Goal: Task Accomplishment & Management: Manage account settings

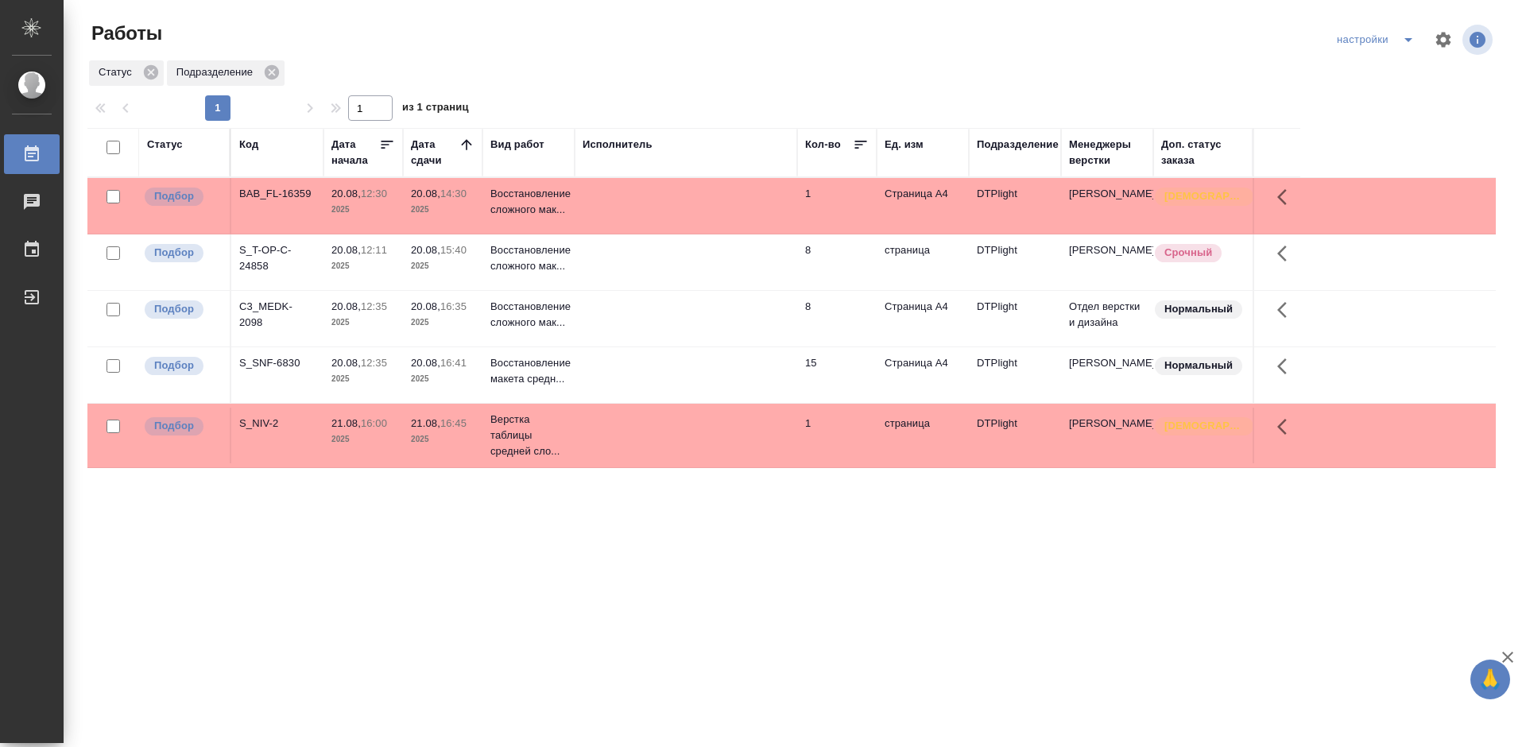
click at [272, 202] on div "S_T-OP-C-24858" at bounding box center [277, 194] width 76 height 16
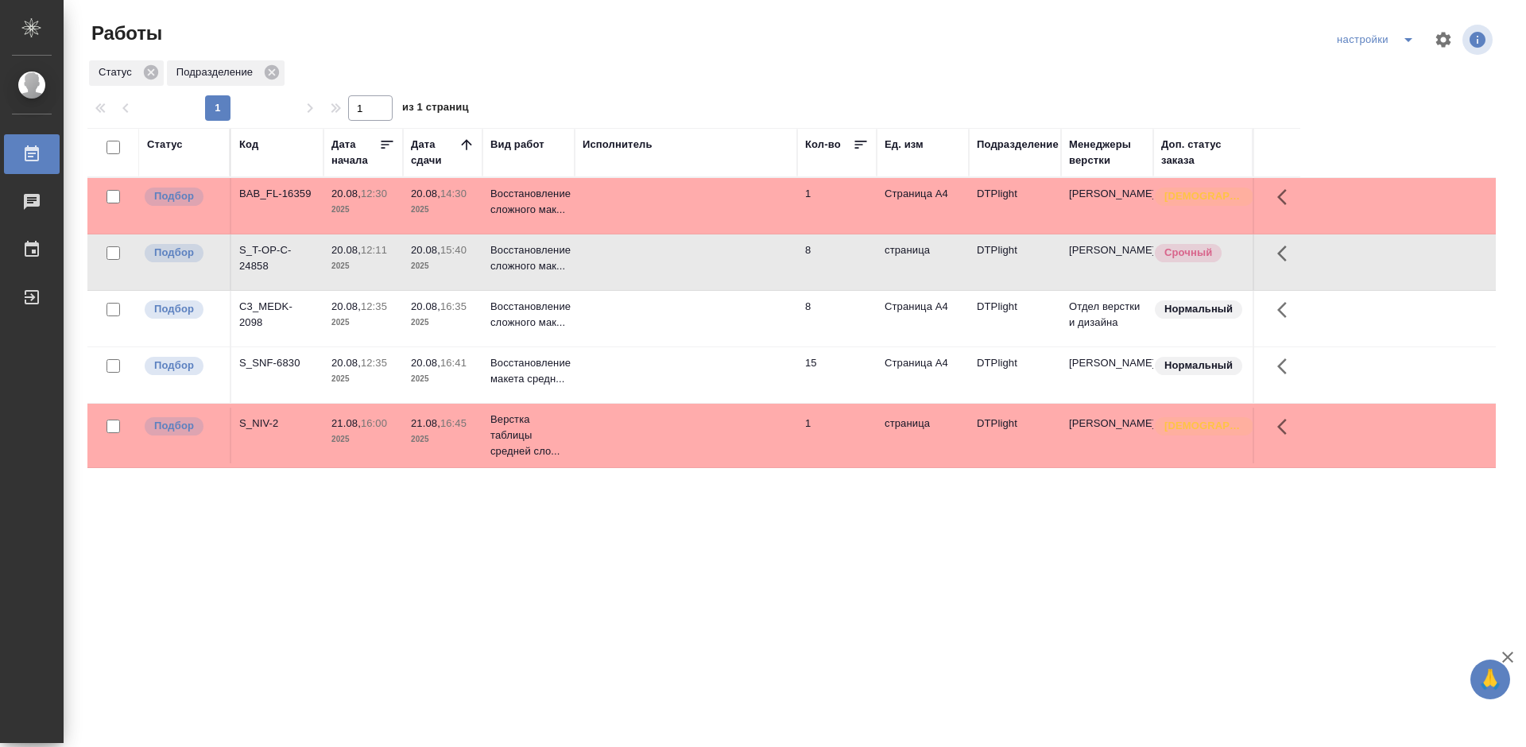
click at [272, 202] on div "S_T-OP-C-24858" at bounding box center [277, 194] width 76 height 16
click at [271, 202] on div "C3_MEDK-2098" at bounding box center [277, 194] width 76 height 16
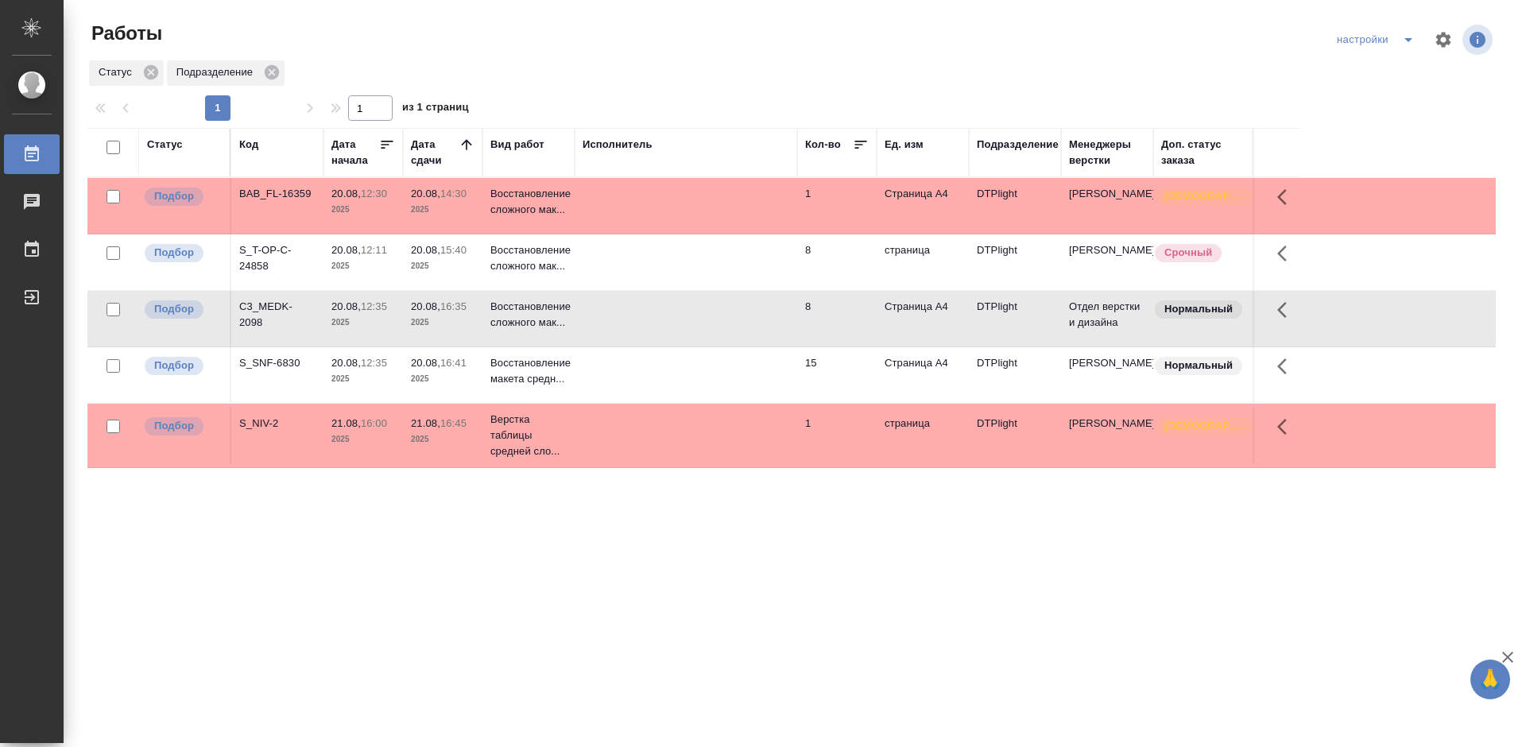
click at [271, 202] on div "C3_MEDK-2098" at bounding box center [277, 194] width 76 height 16
click at [270, 202] on div "S_SNF-6830" at bounding box center [277, 194] width 76 height 16
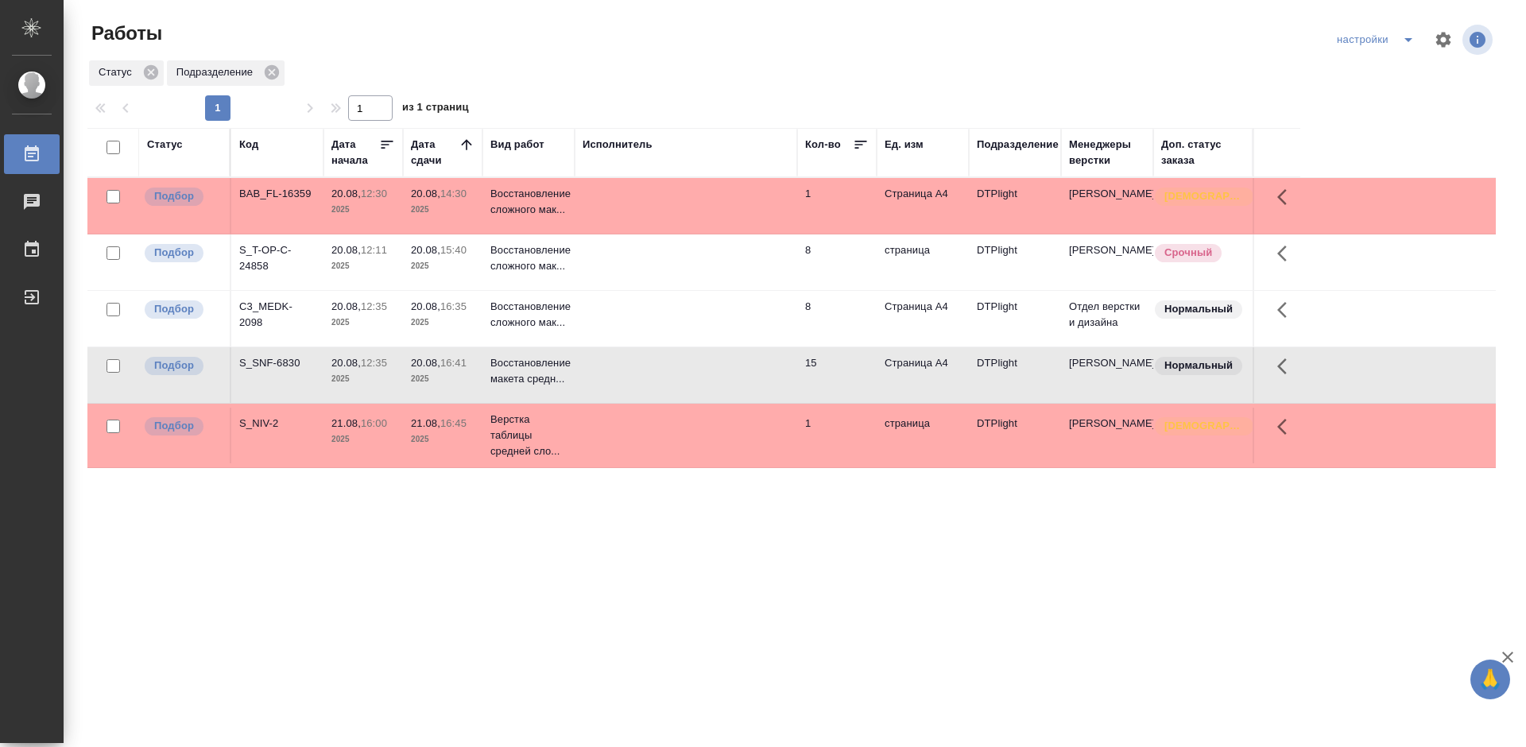
click at [270, 202] on div "S_SNF-6830" at bounding box center [277, 194] width 76 height 16
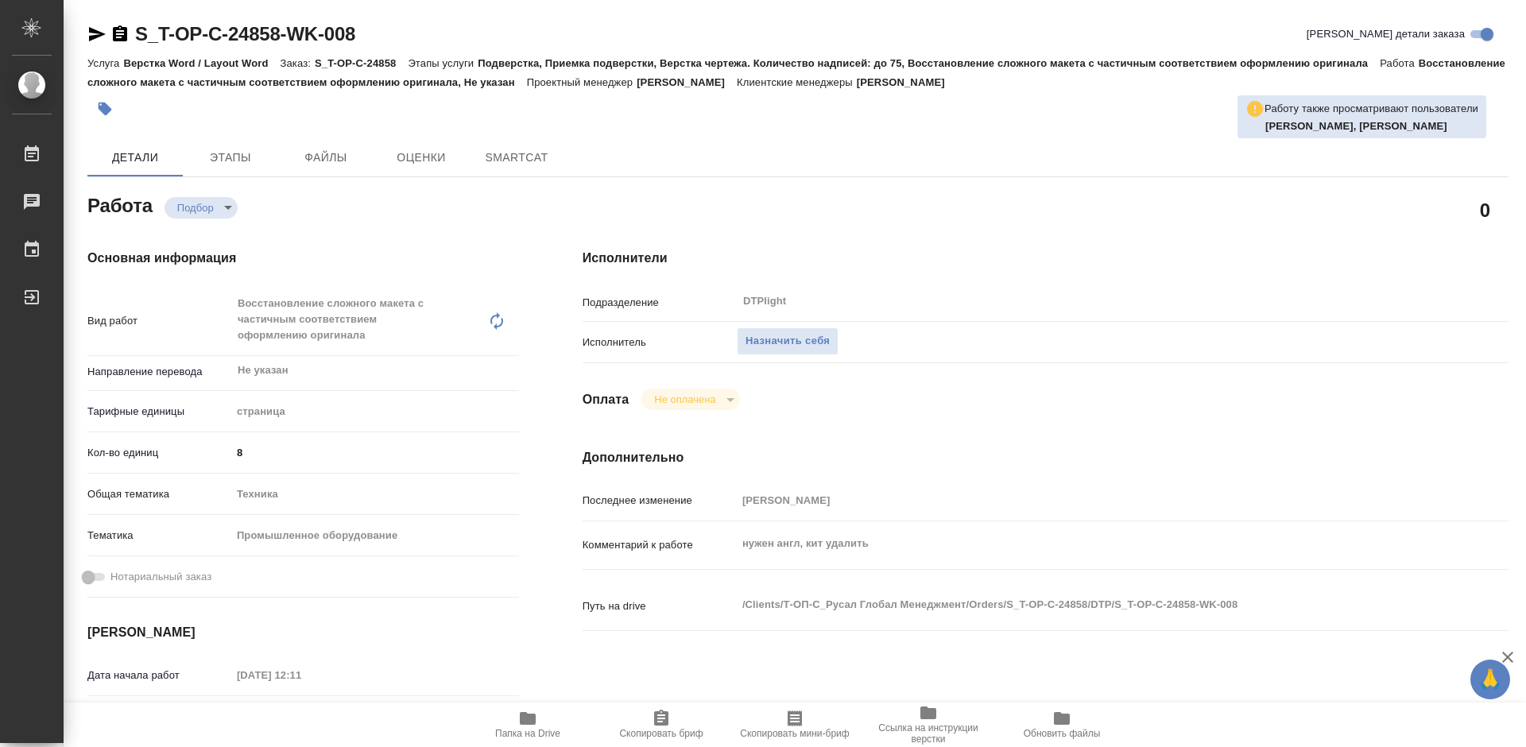
type textarea "x"
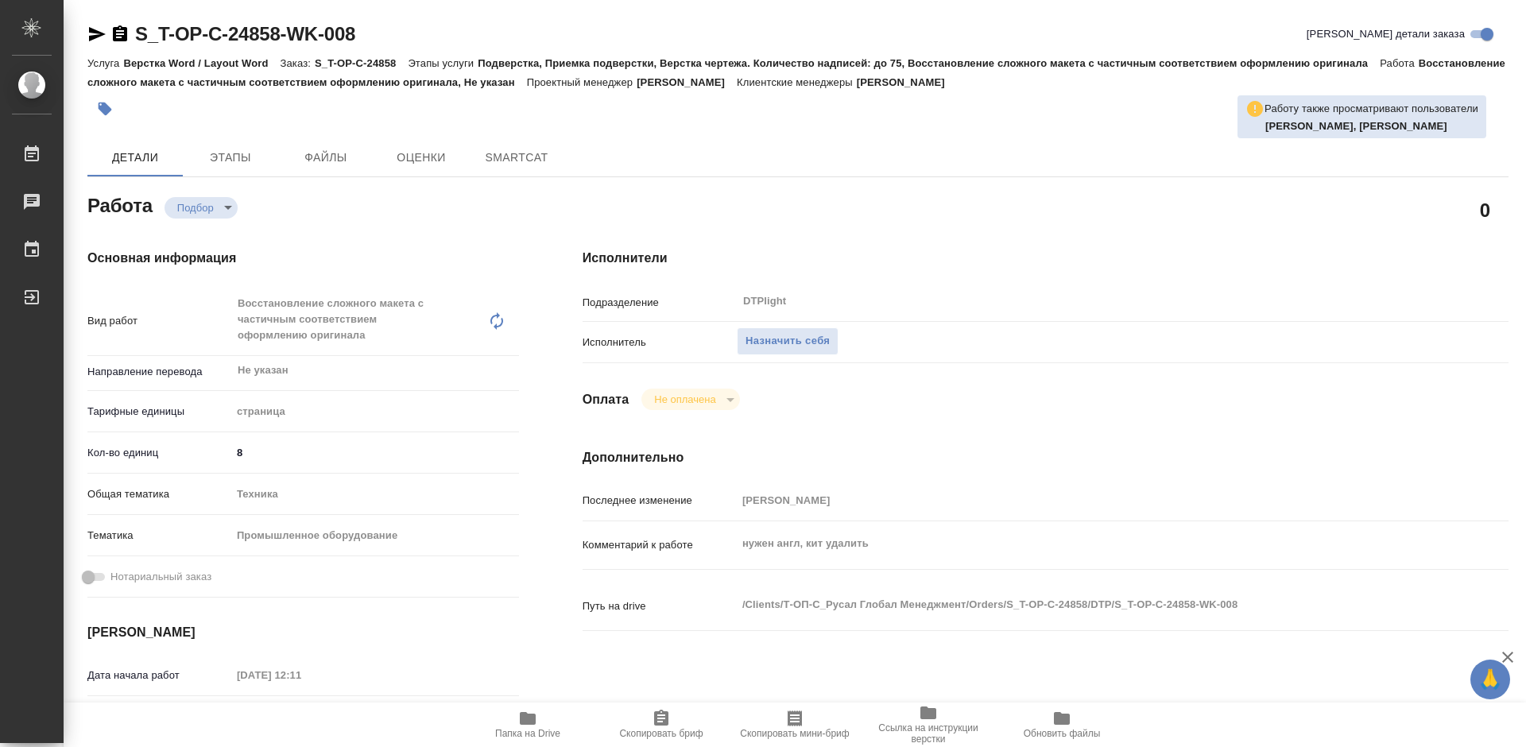
type textarea "x"
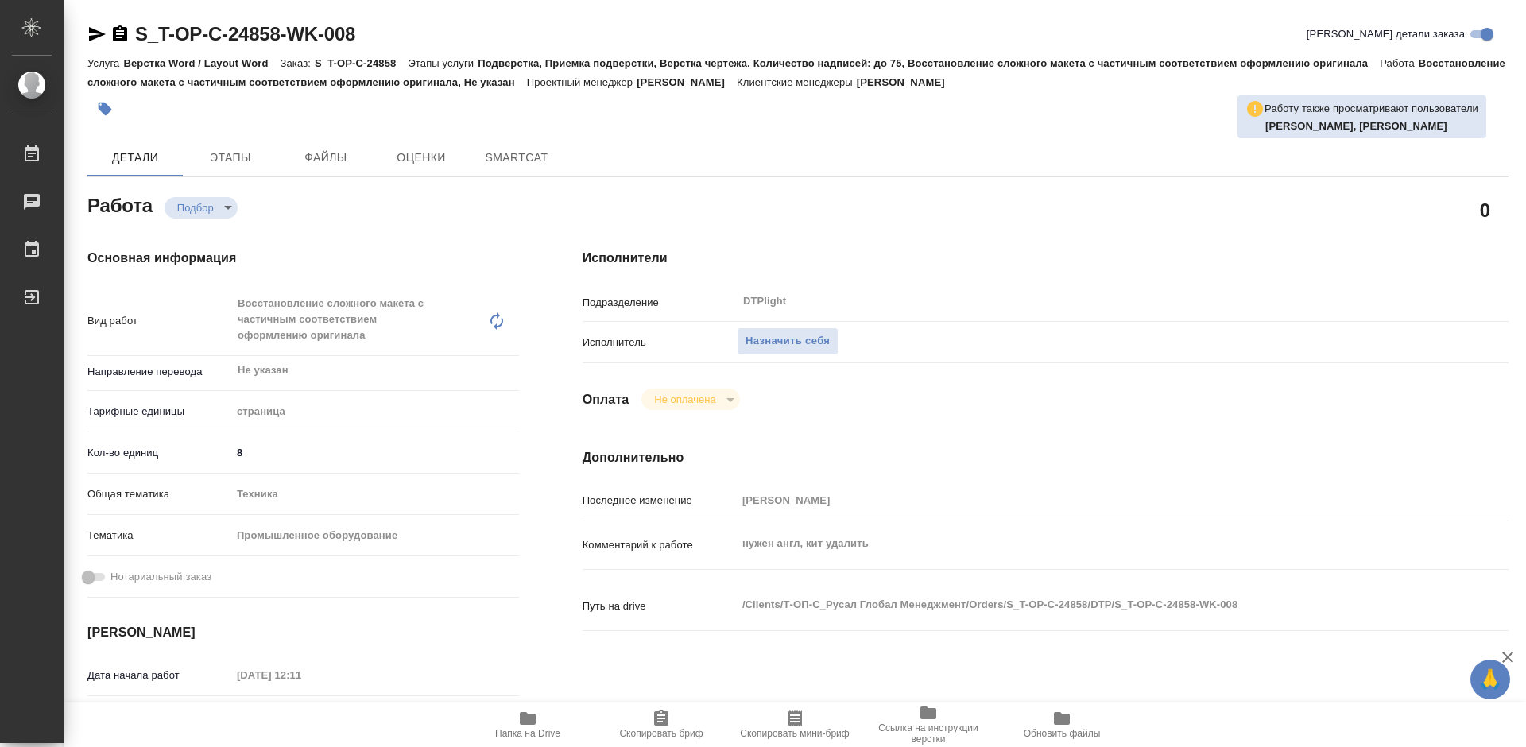
type textarea "x"
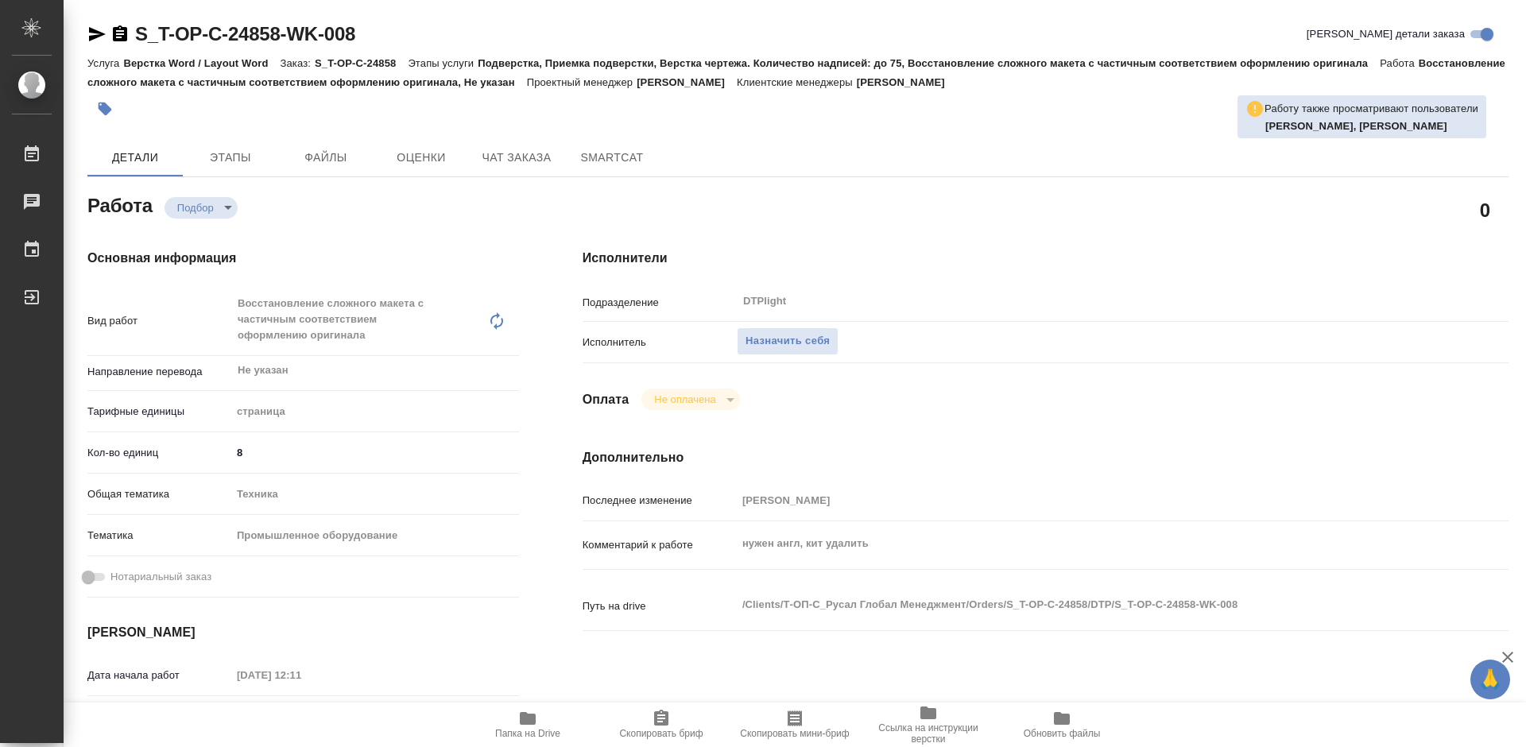
type textarea "x"
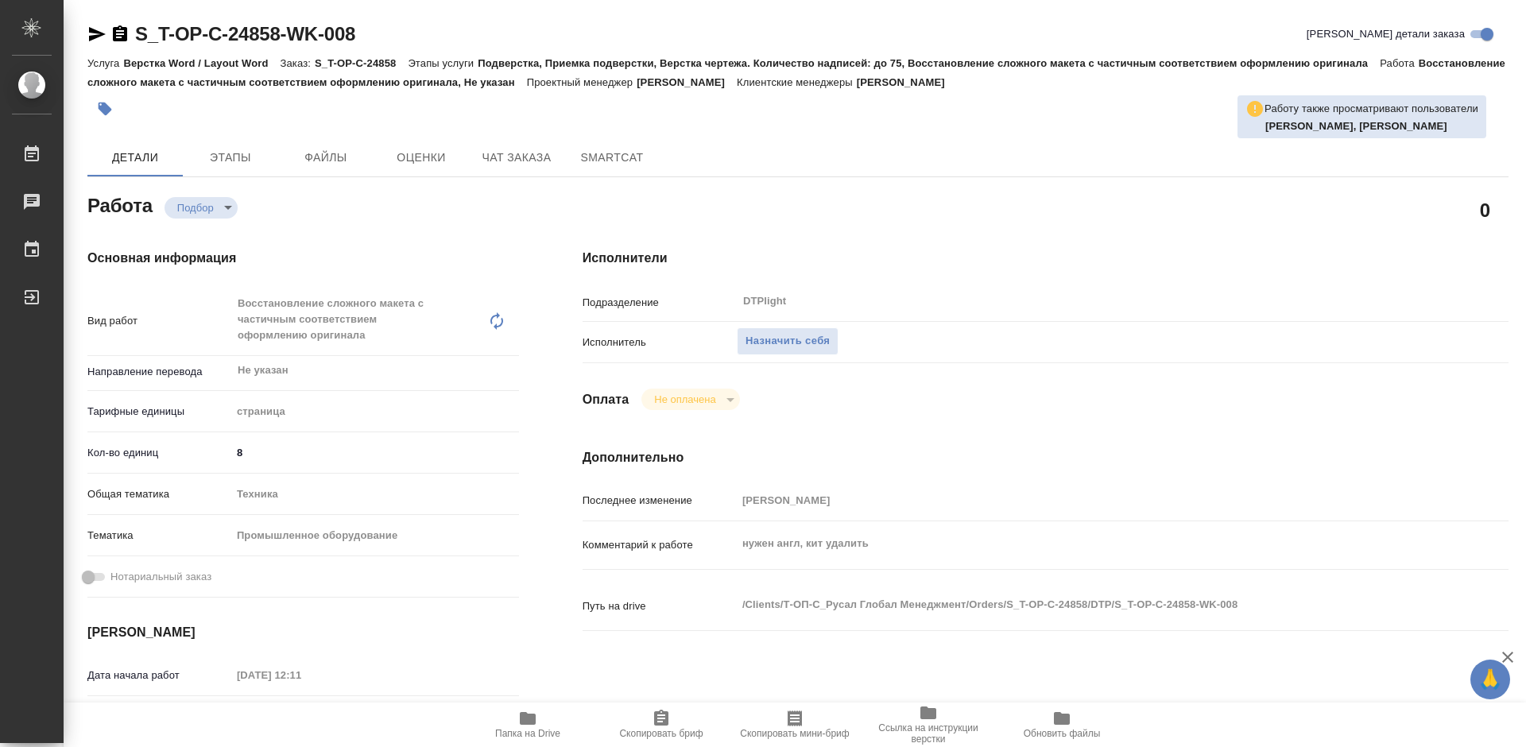
type textarea "x"
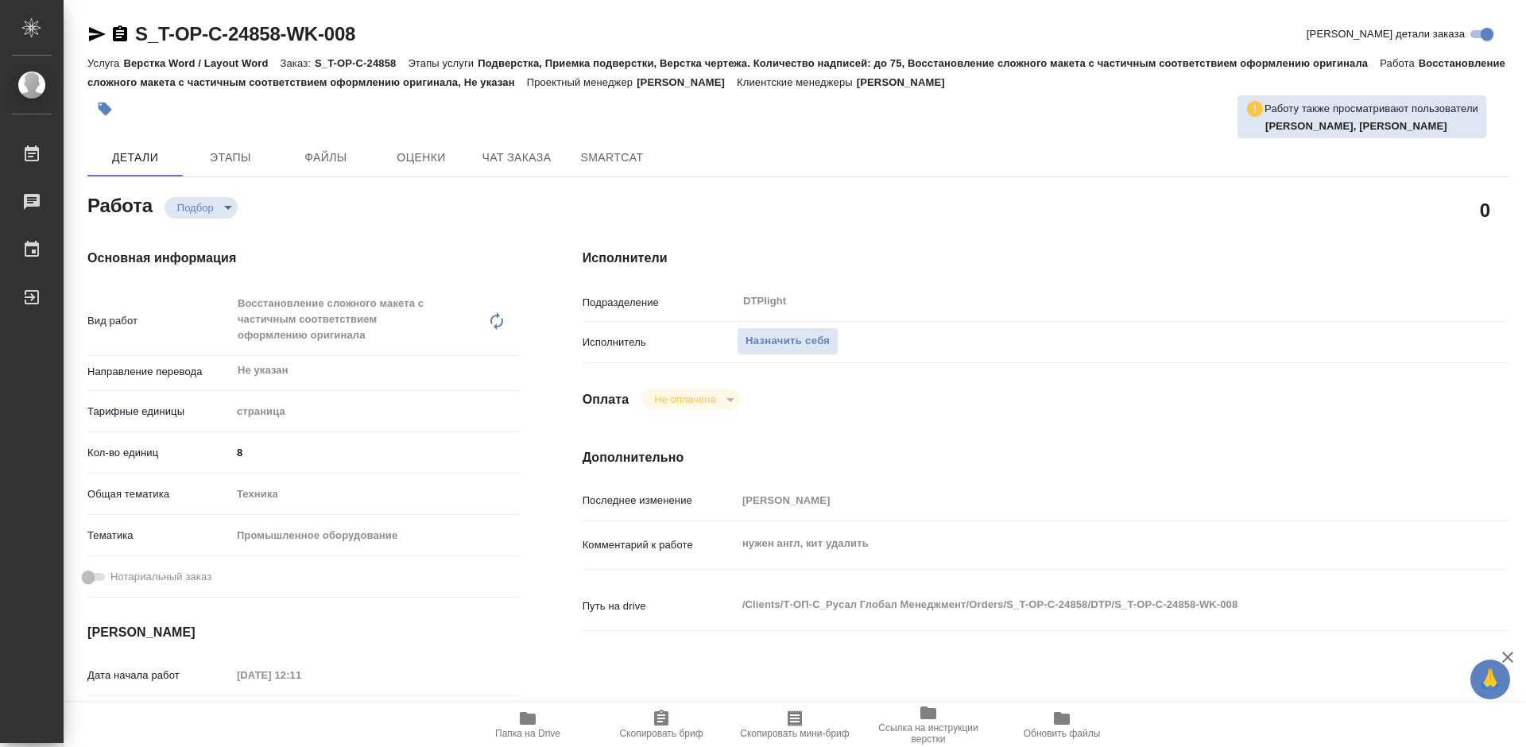
click at [522, 725] on icon "button" at bounding box center [528, 718] width 16 height 13
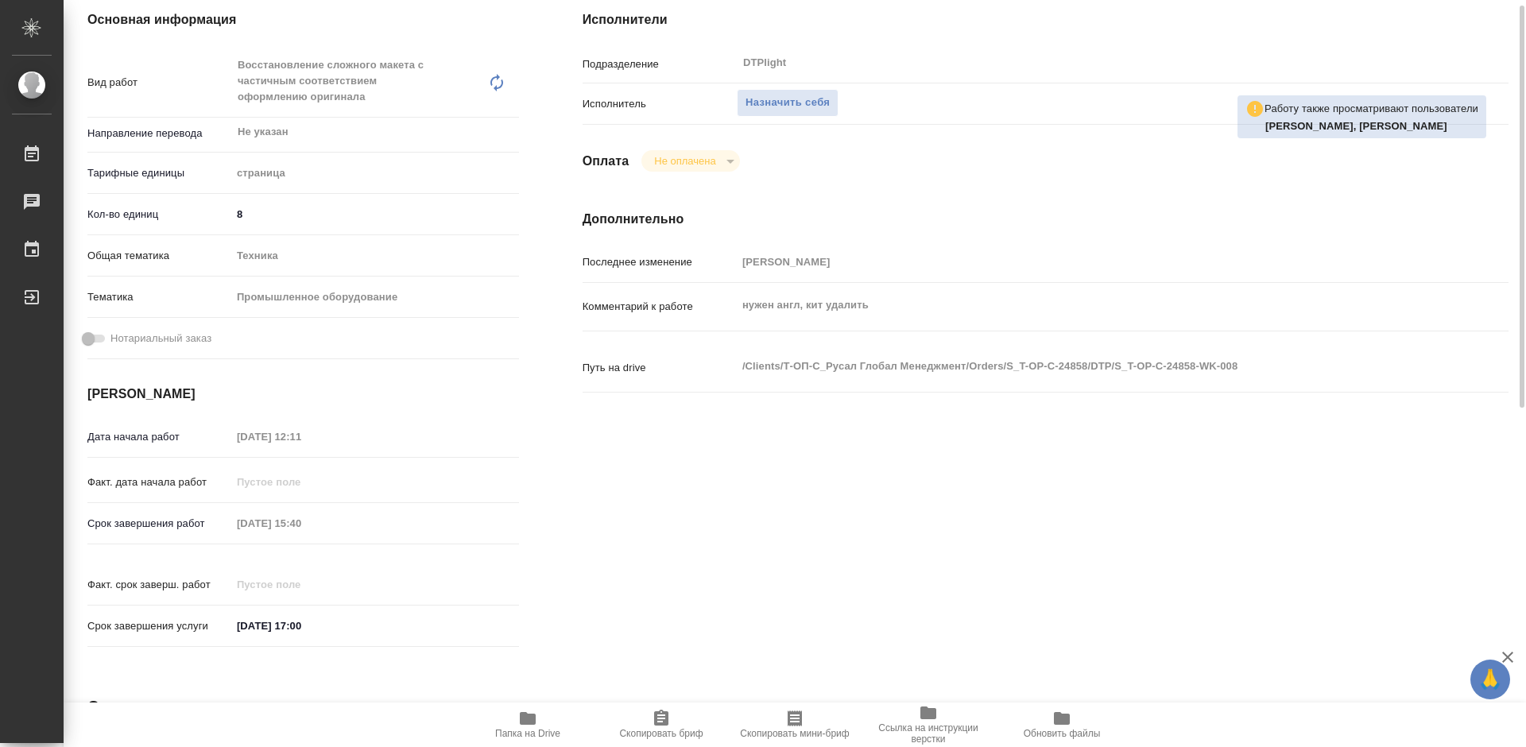
scroll to position [159, 0]
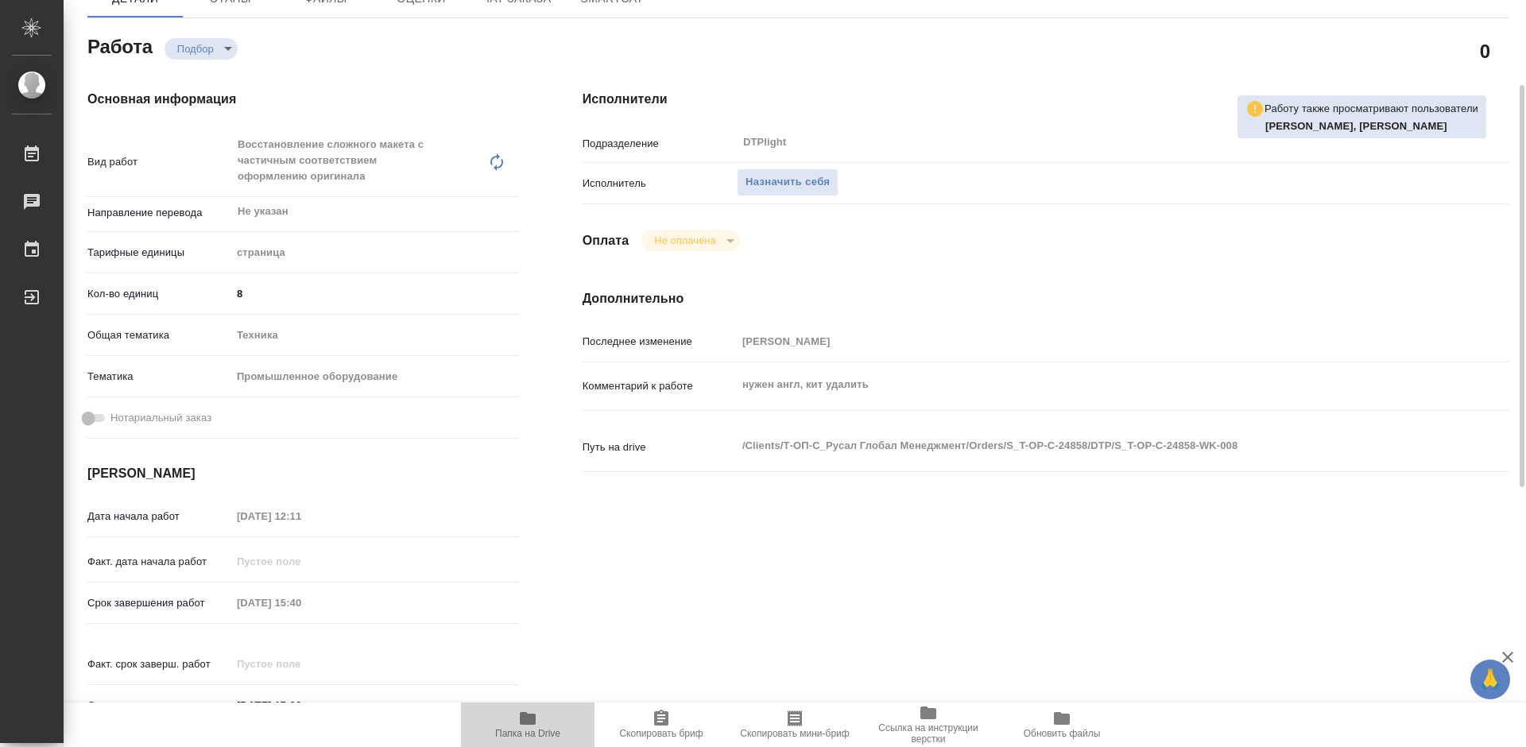
click at [528, 723] on icon "button" at bounding box center [528, 718] width 16 height 13
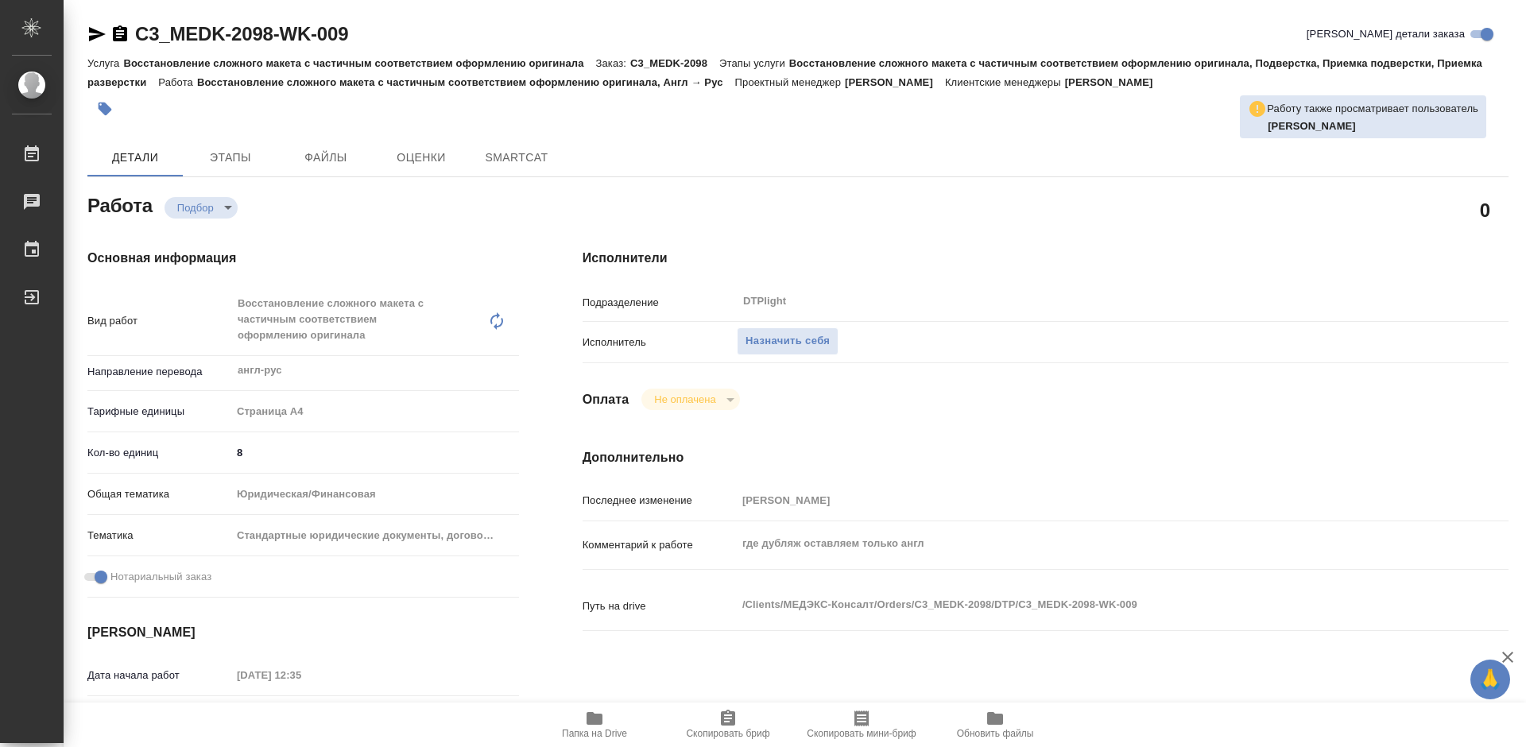
type textarea "x"
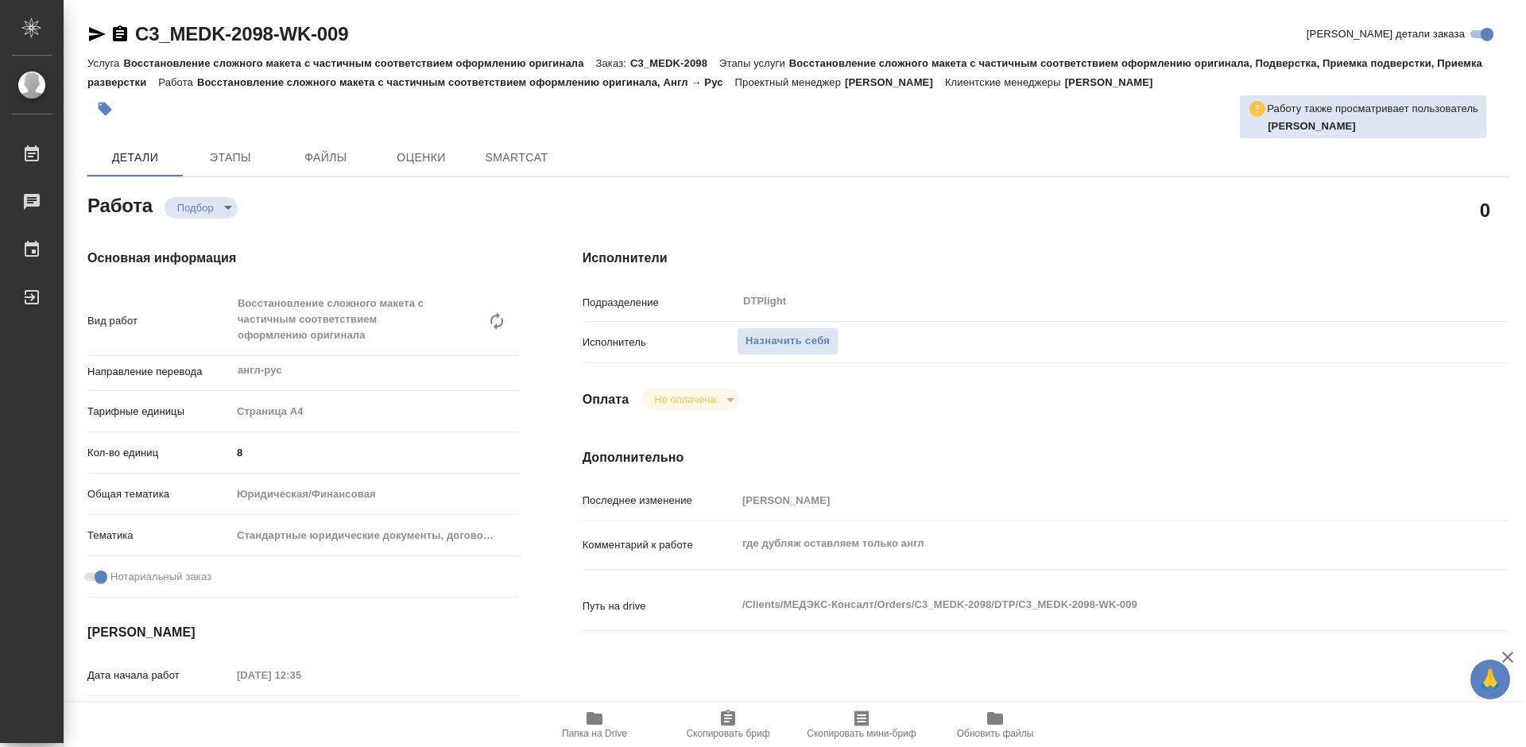
type textarea "x"
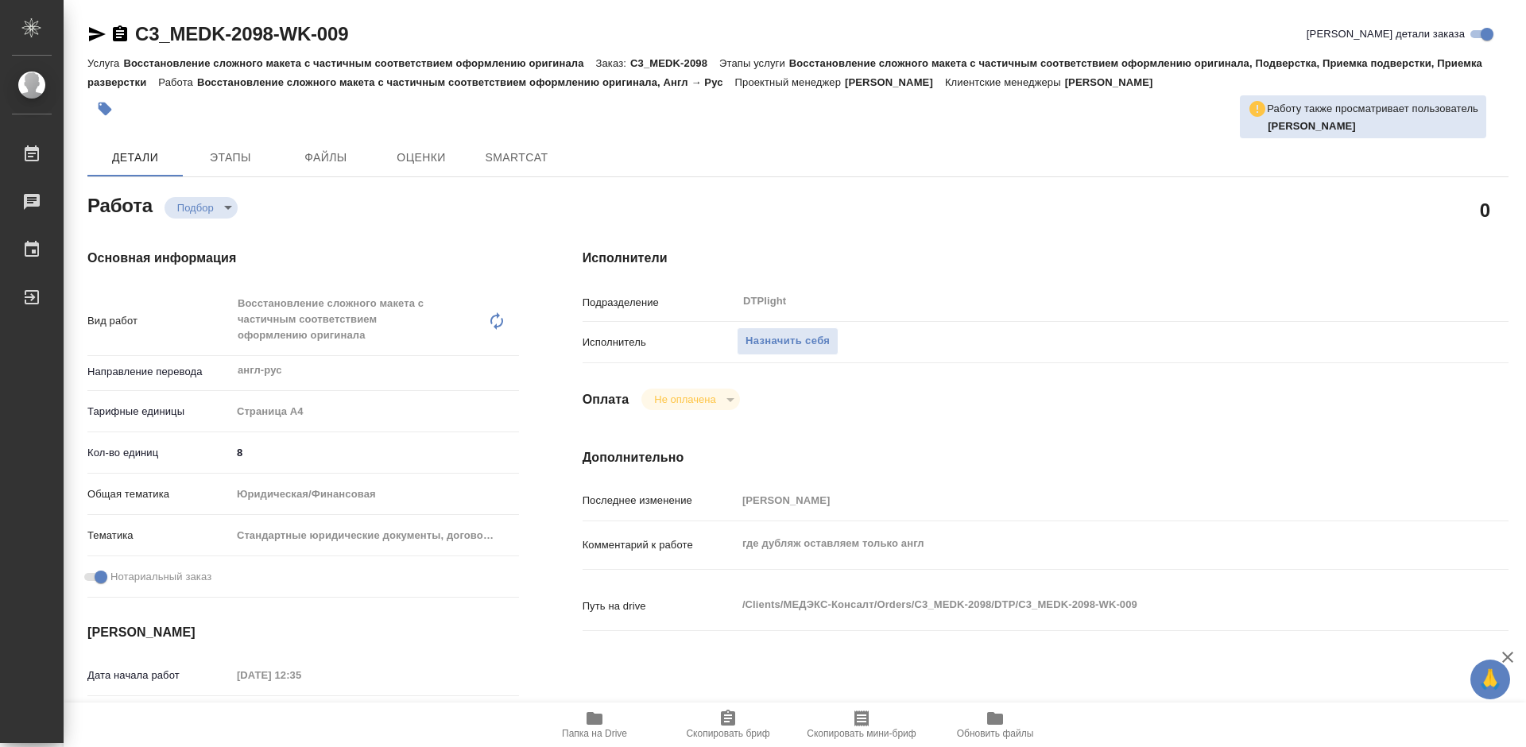
type textarea "x"
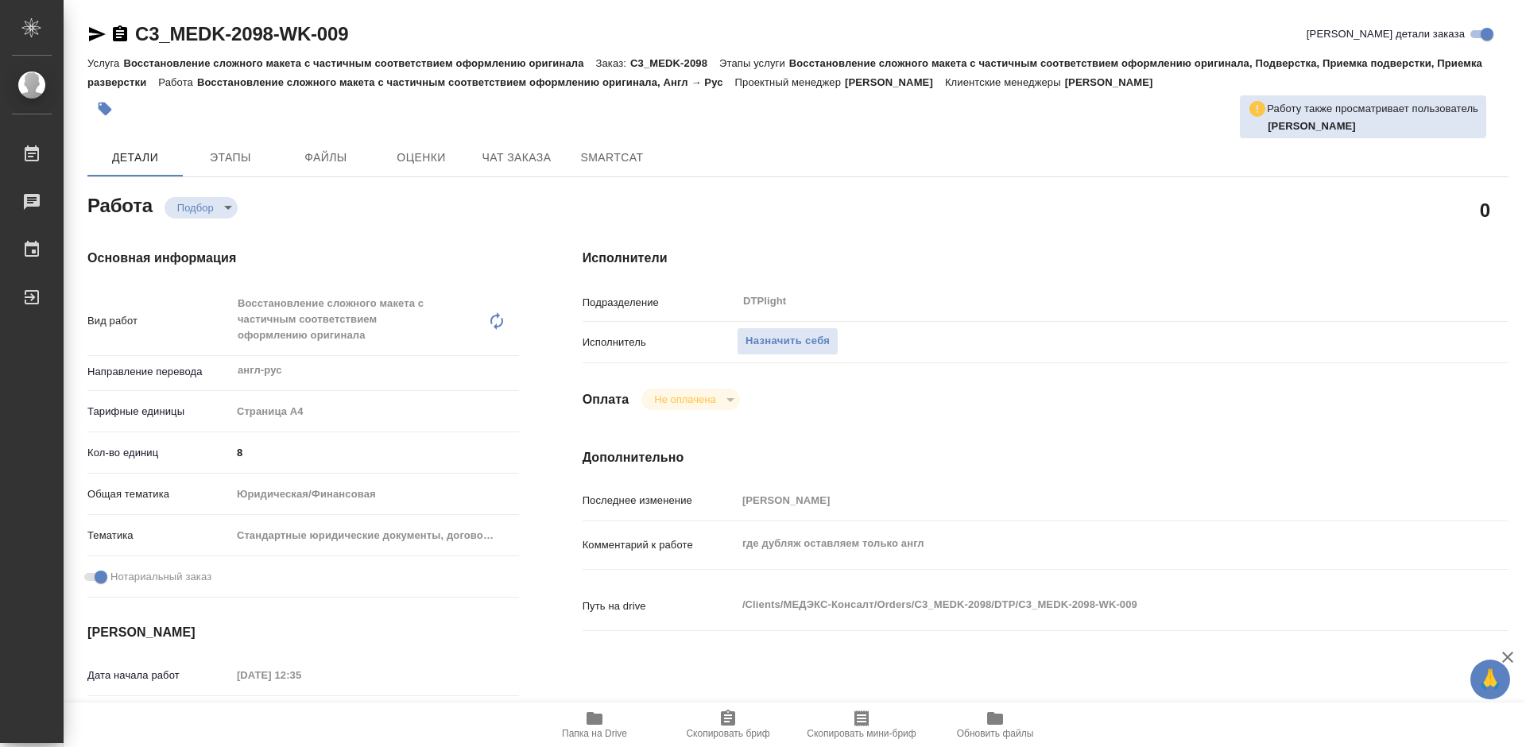
type textarea "x"
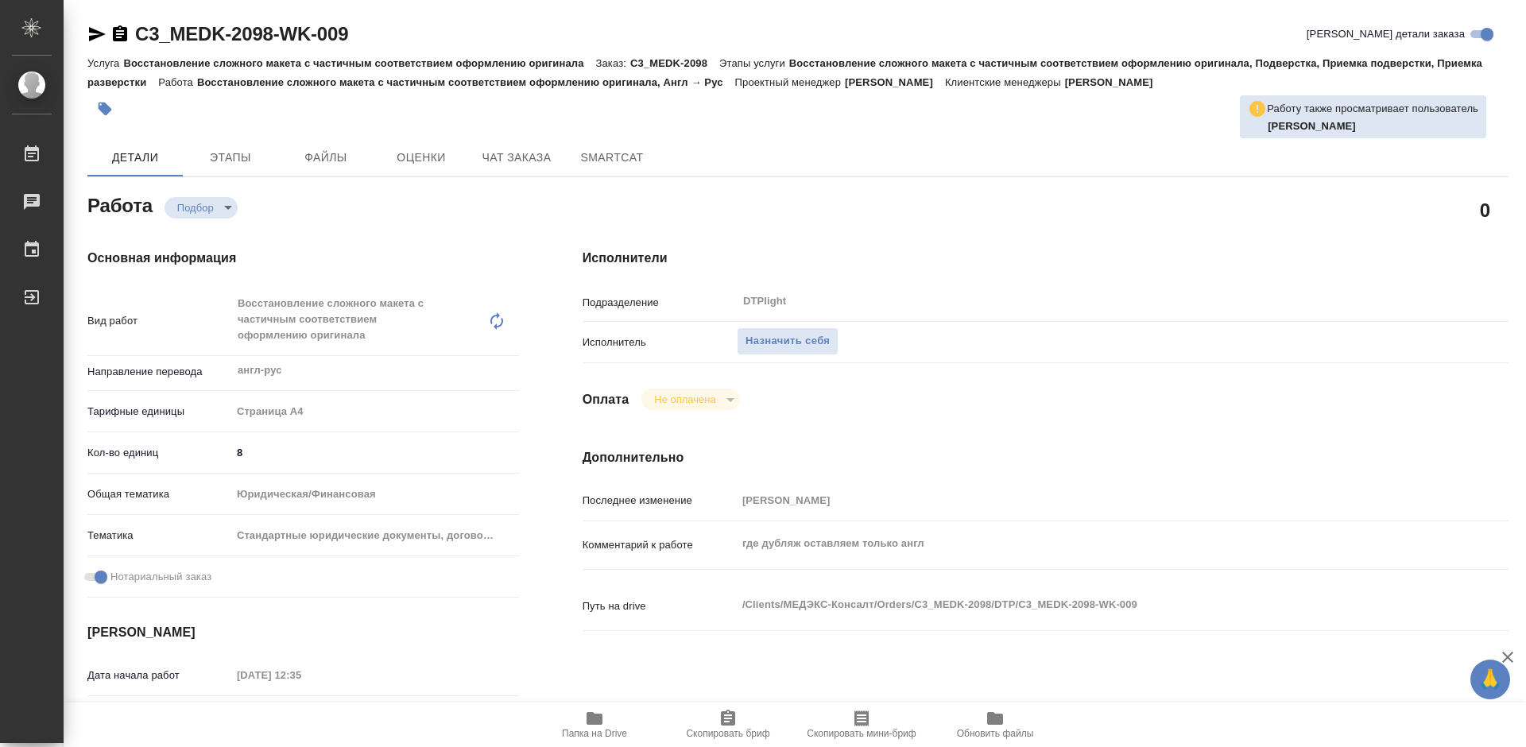
click at [590, 736] on span "Папка на Drive" at bounding box center [594, 733] width 65 height 11
type textarea "x"
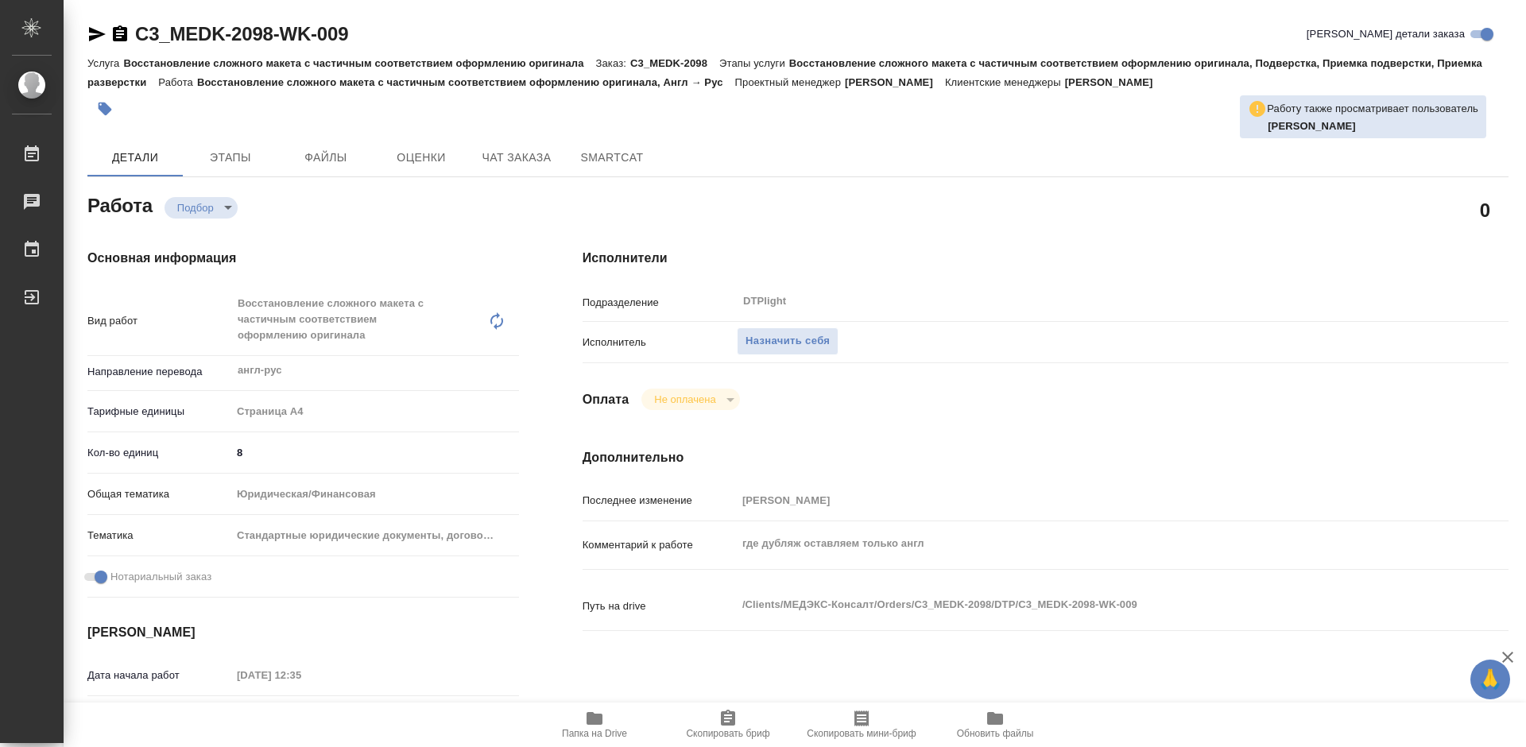
type textarea "x"
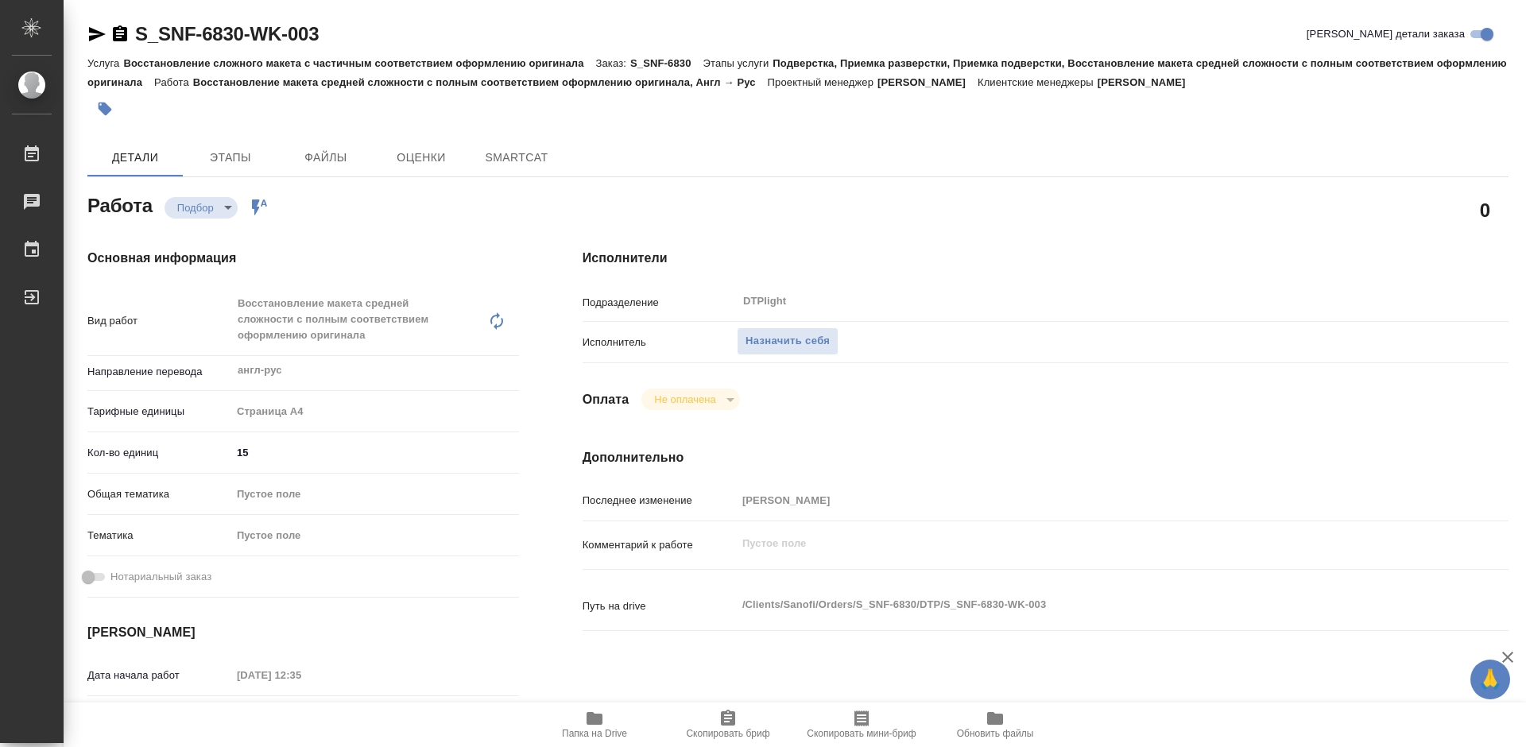
type textarea "x"
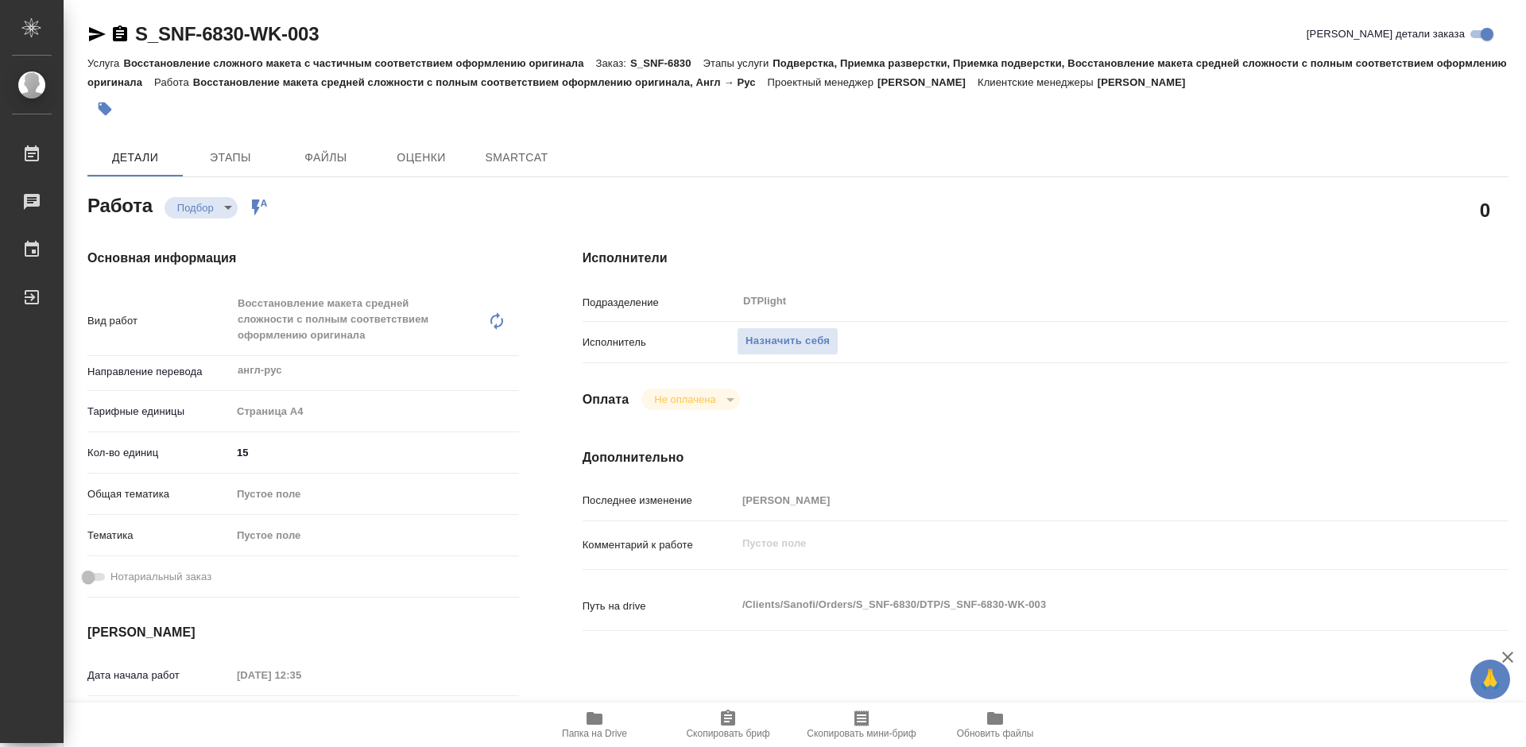
type textarea "x"
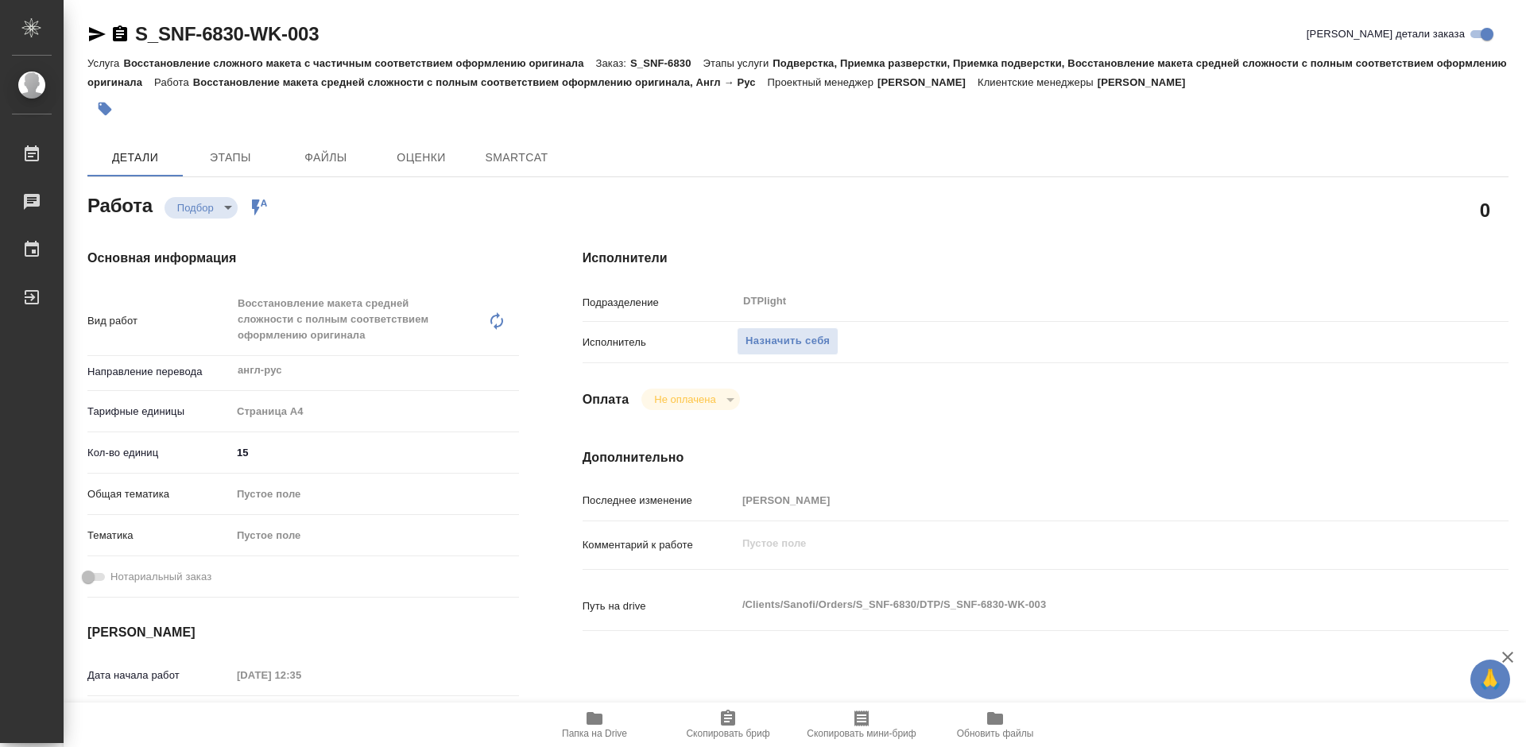
type textarea "x"
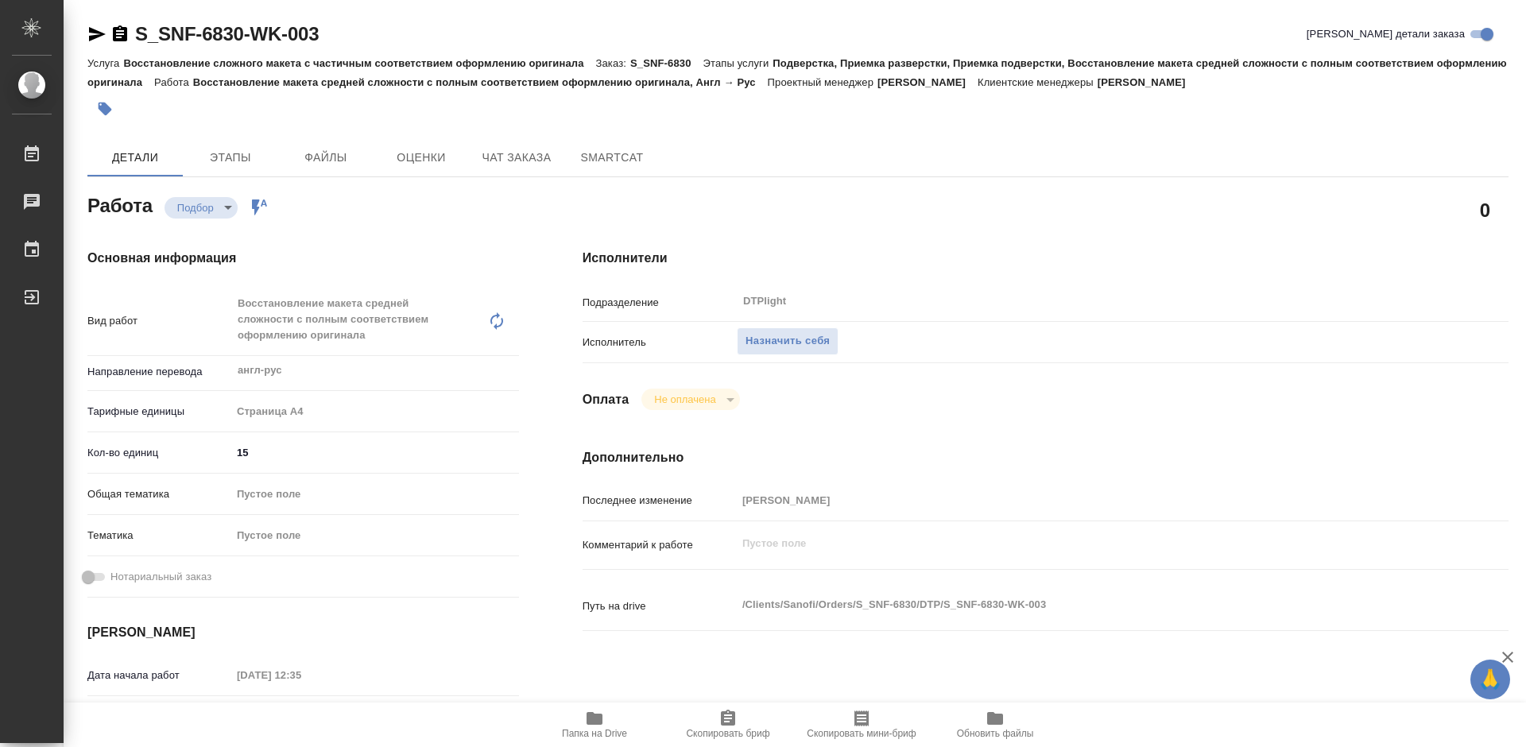
type textarea "x"
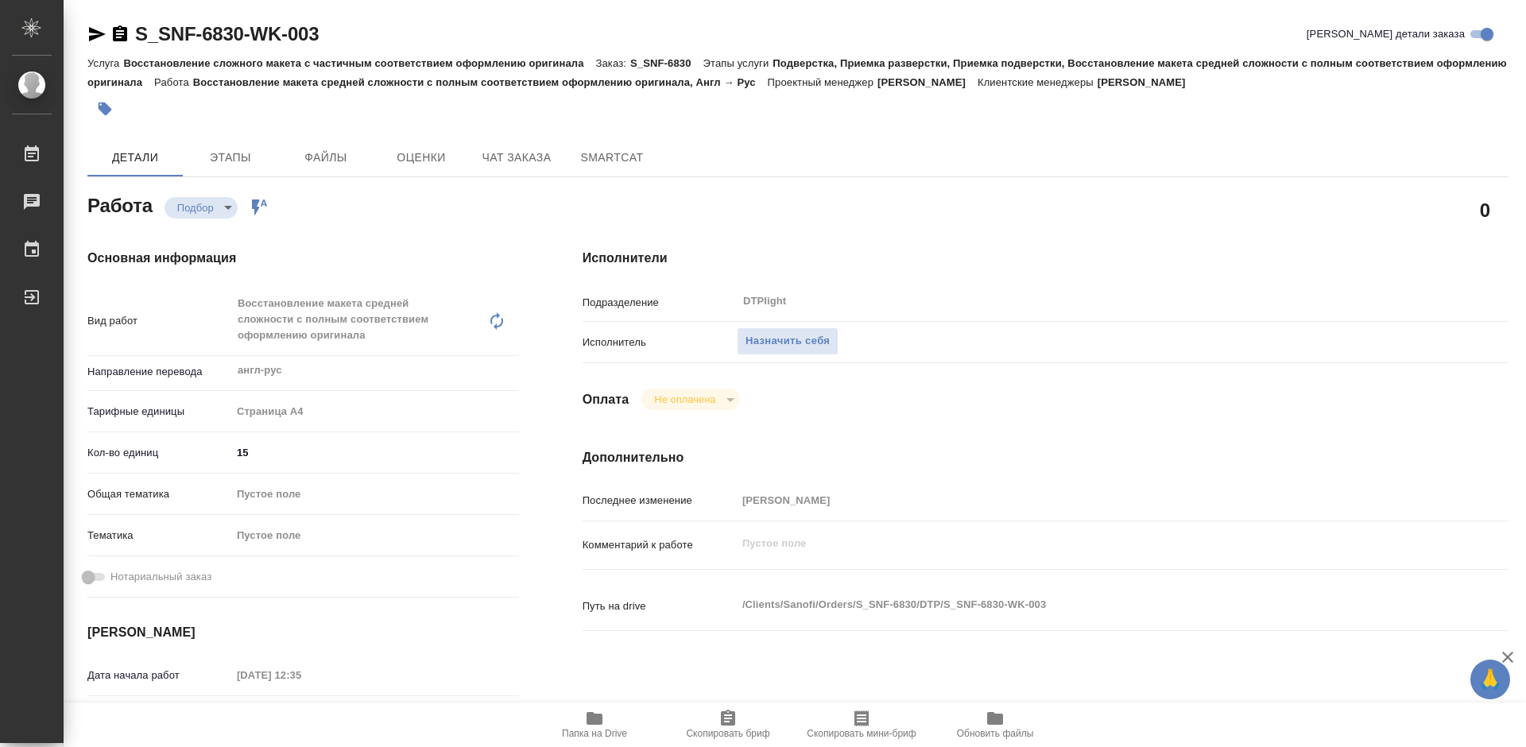
type textarea "x"
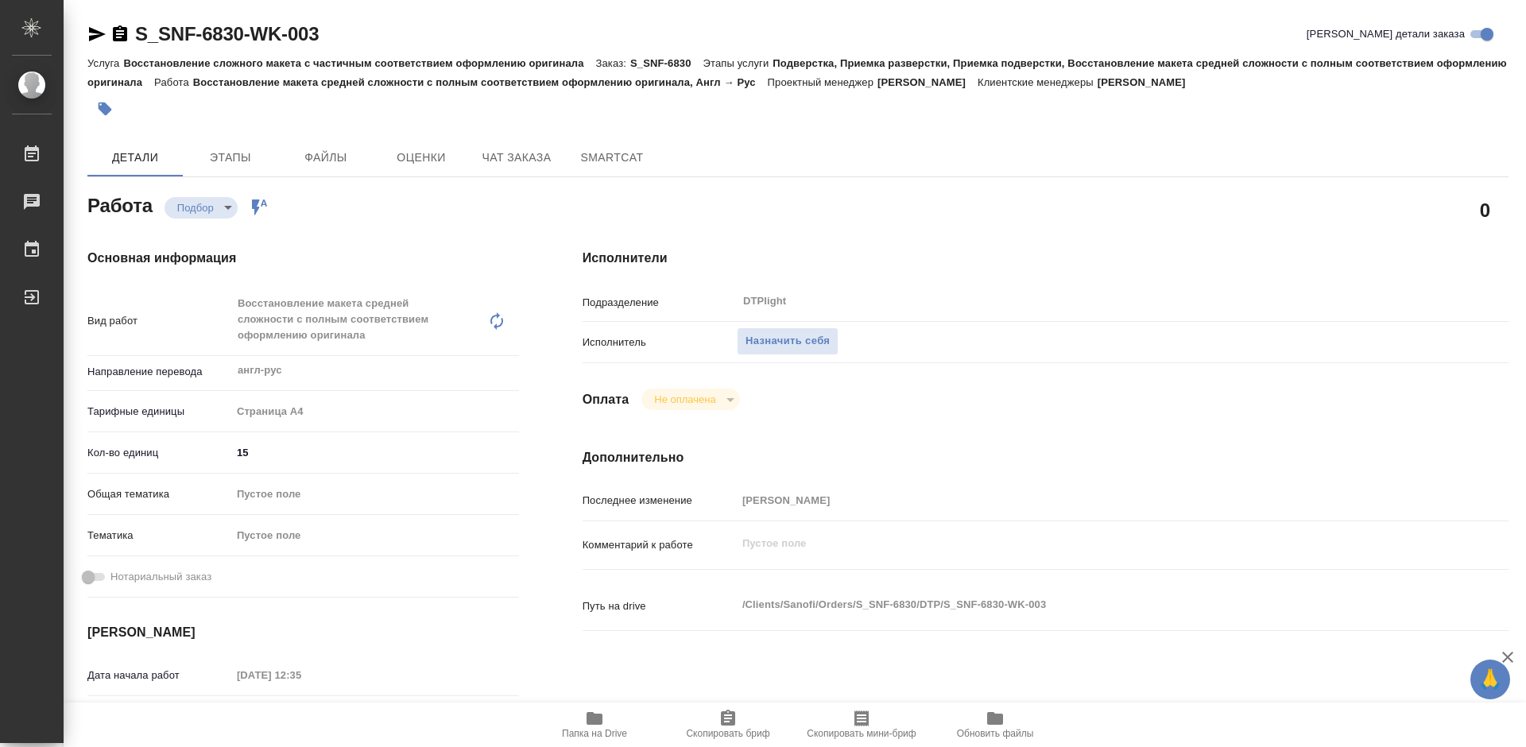
click at [594, 727] on icon "button" at bounding box center [594, 718] width 19 height 19
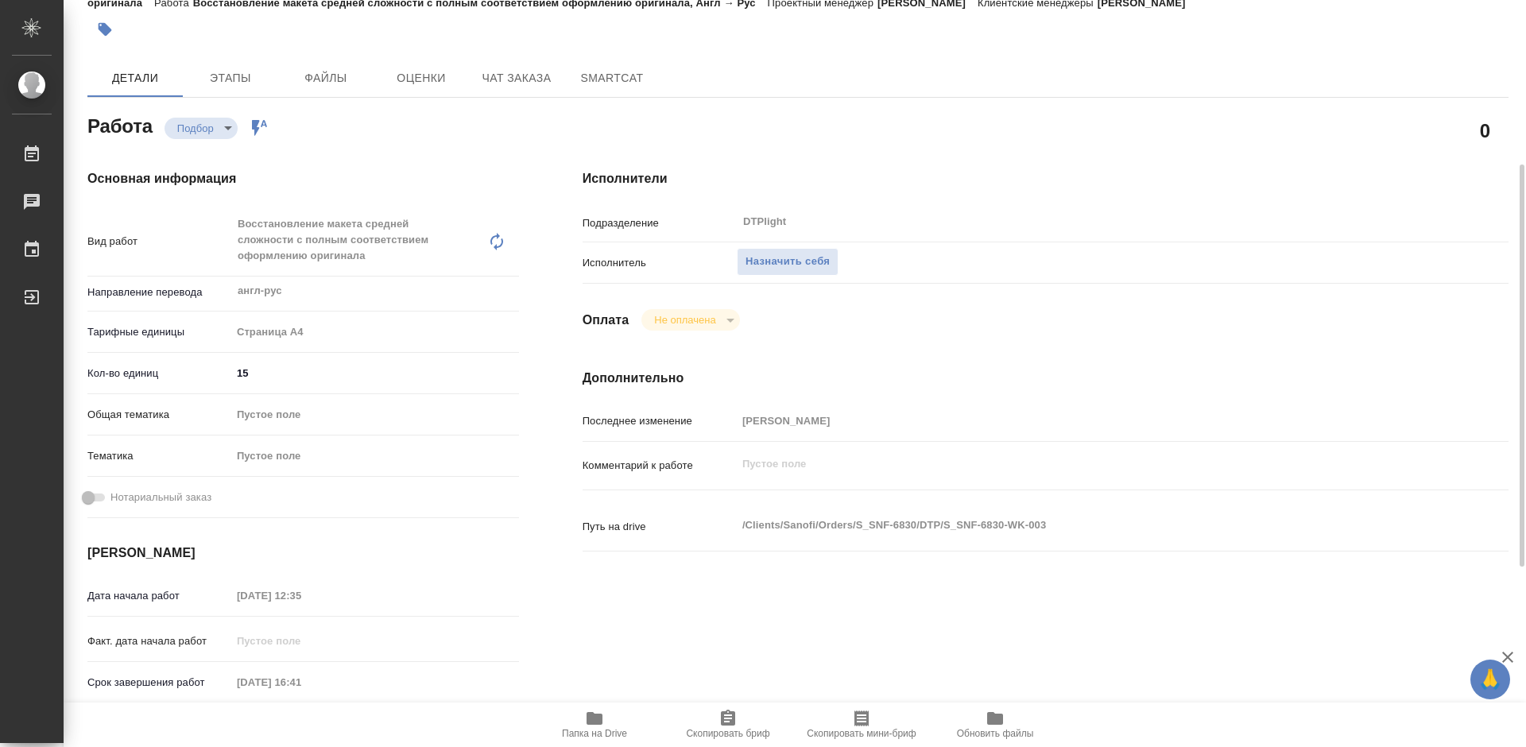
scroll to position [159, 0]
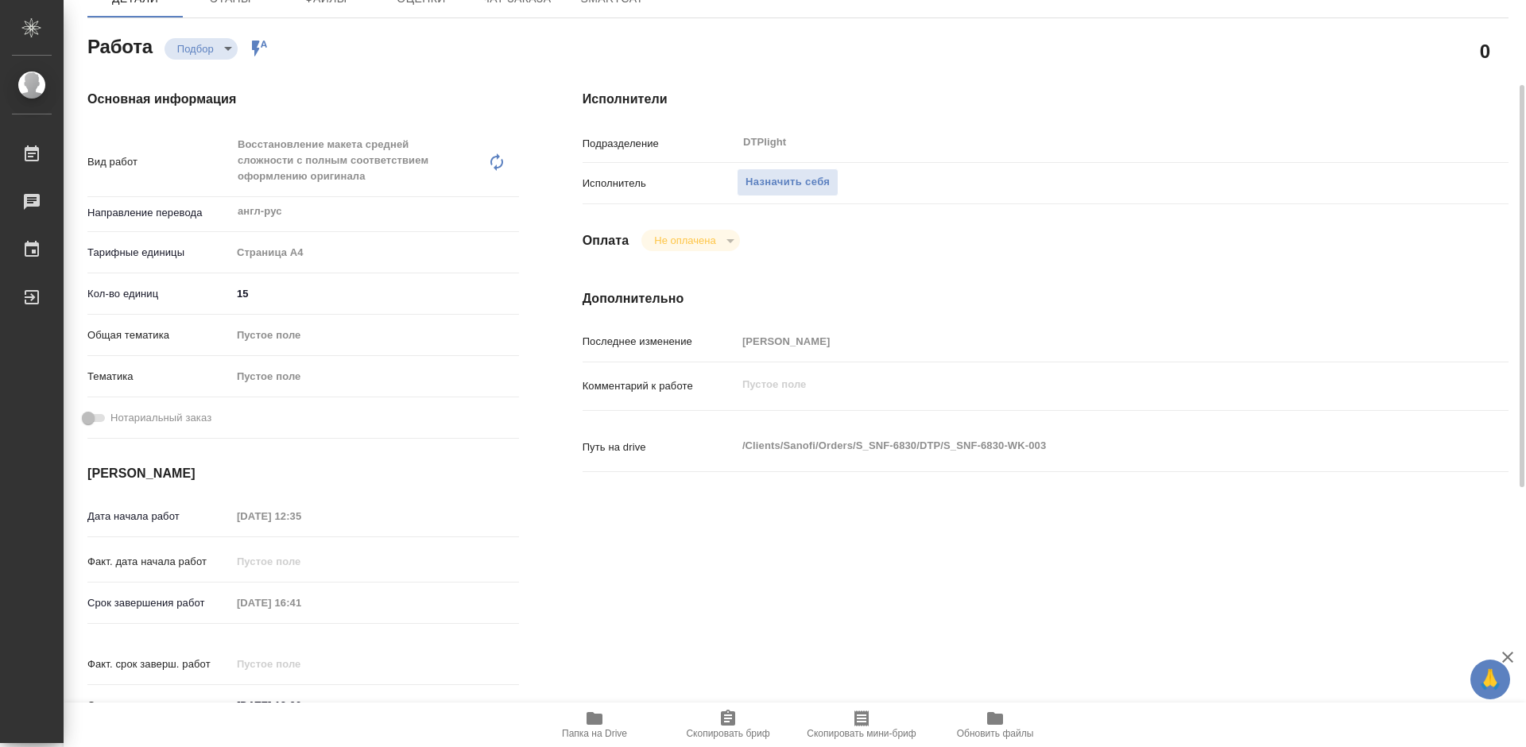
type textarea "x"
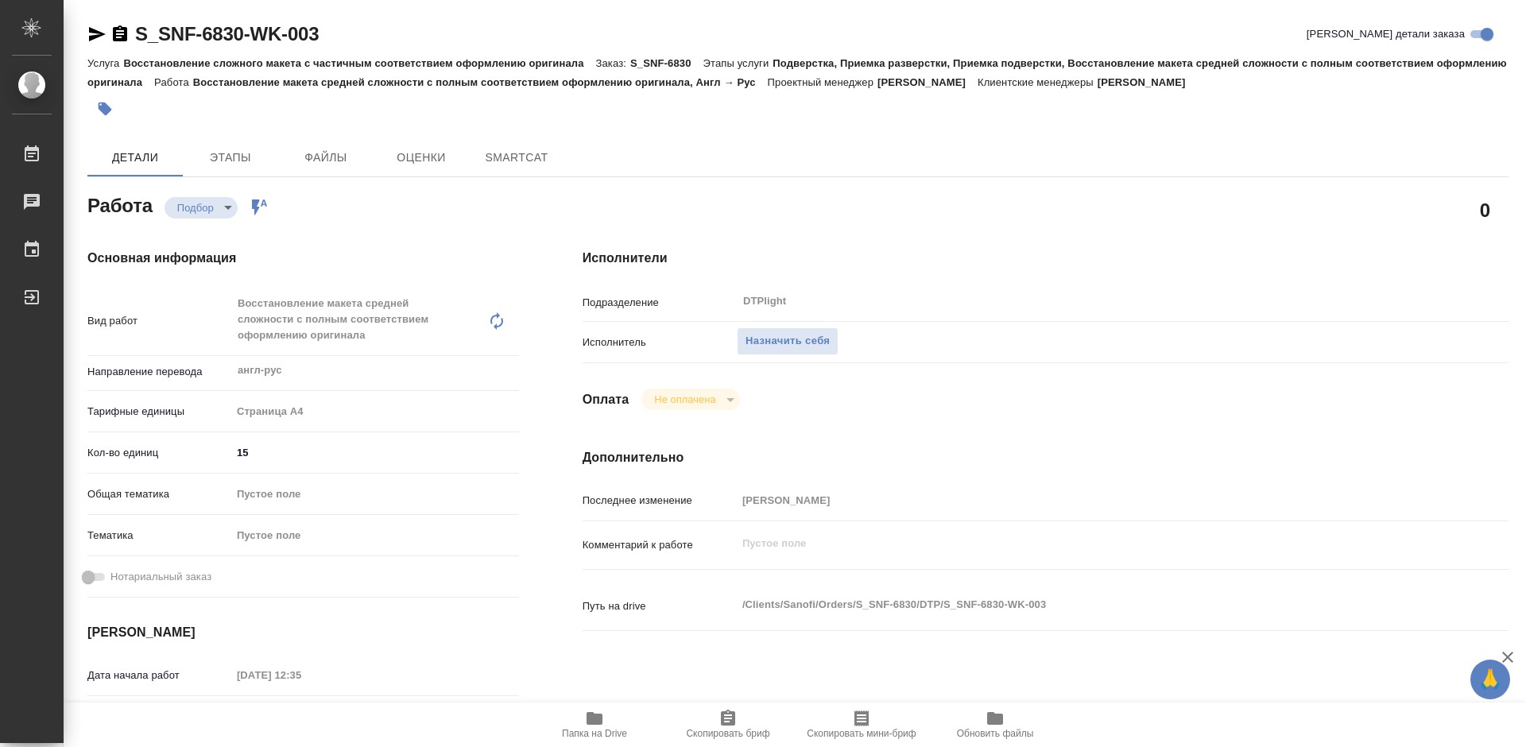
type textarea "x"
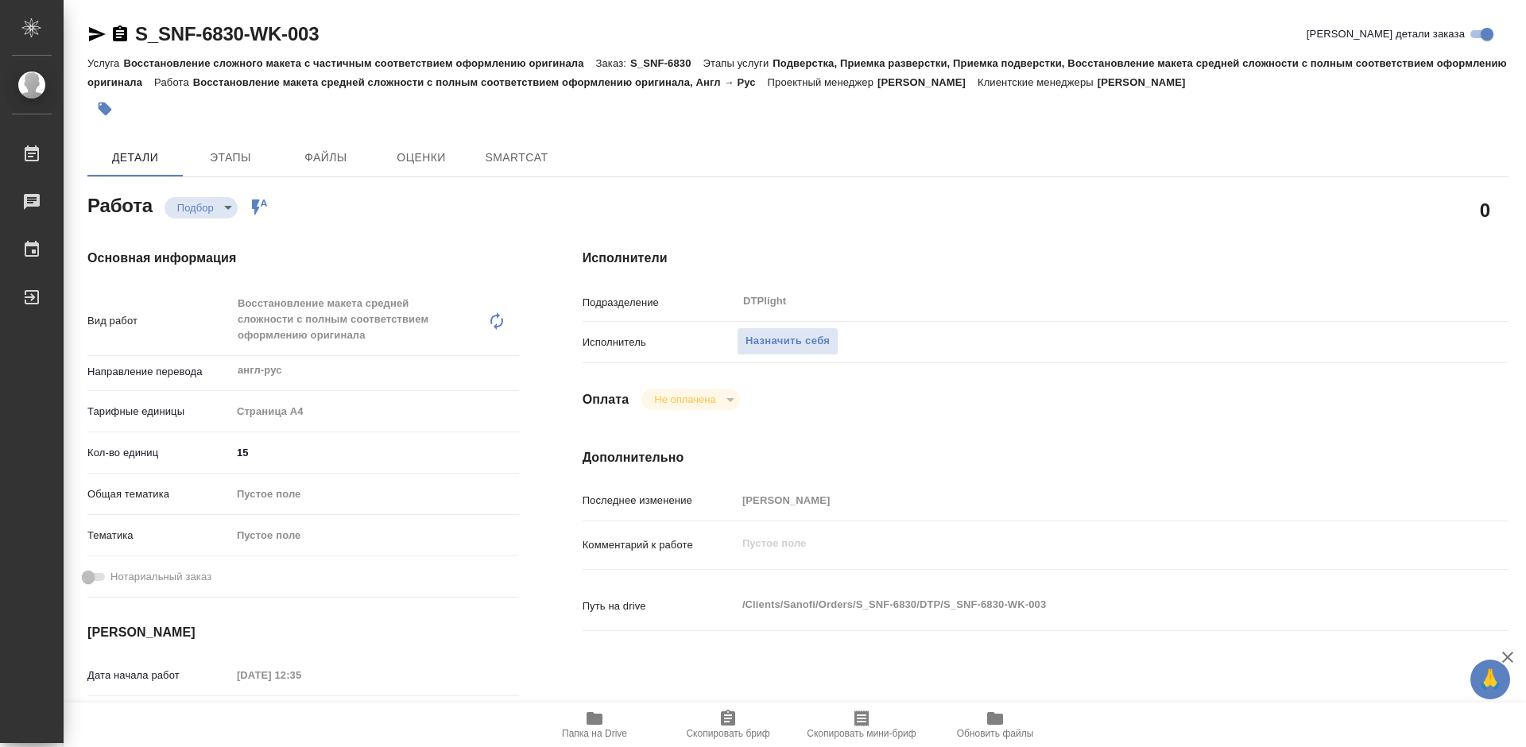
type textarea "x"
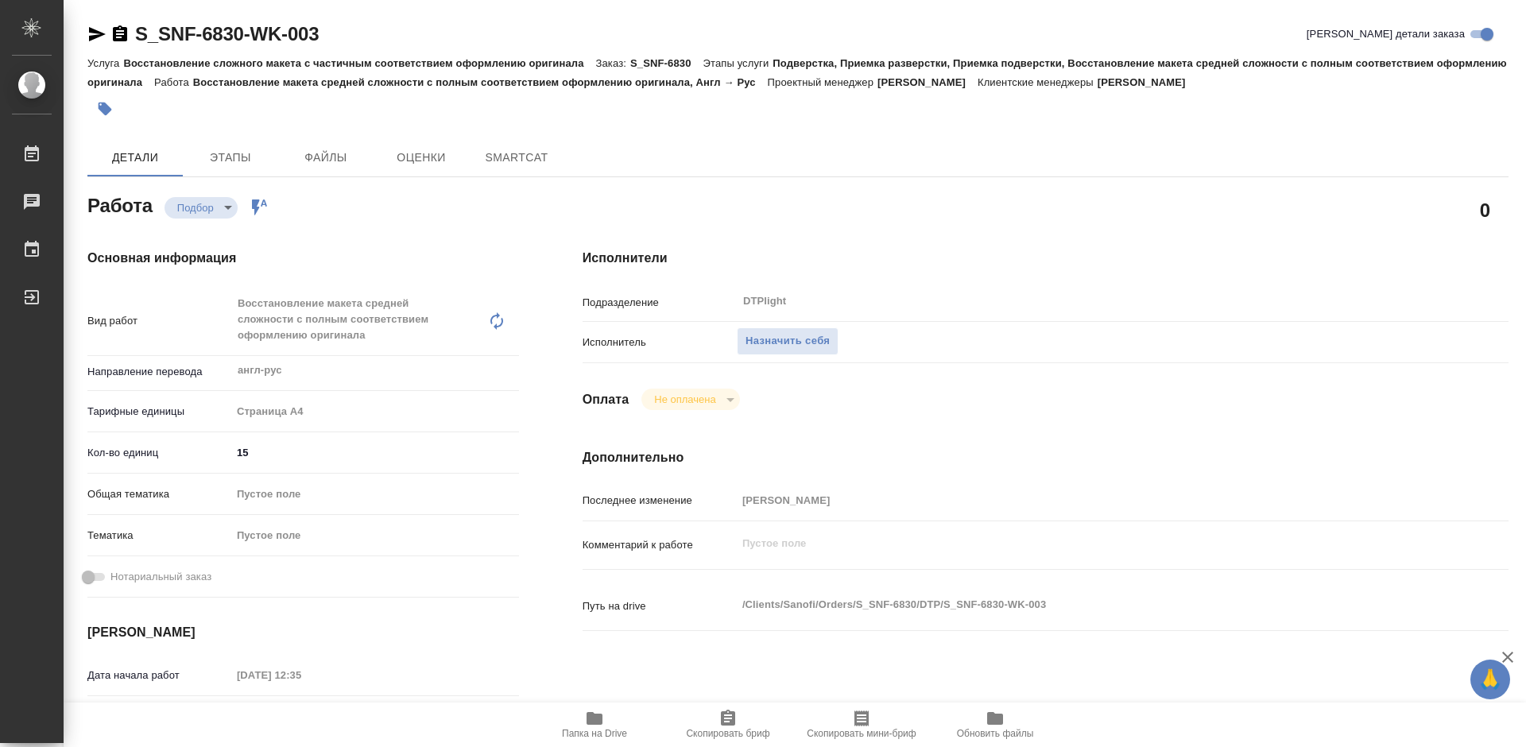
type textarea "x"
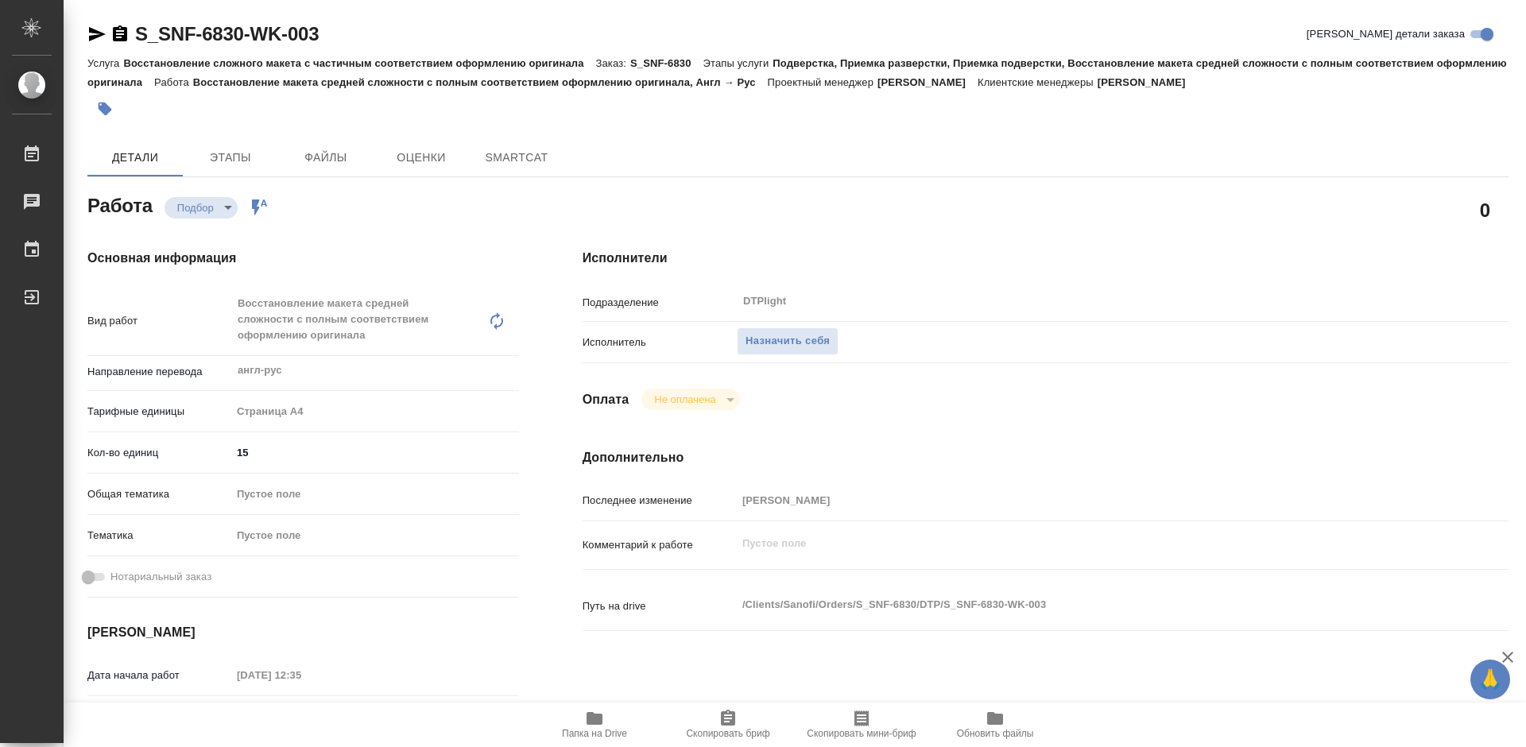
type textarea "x"
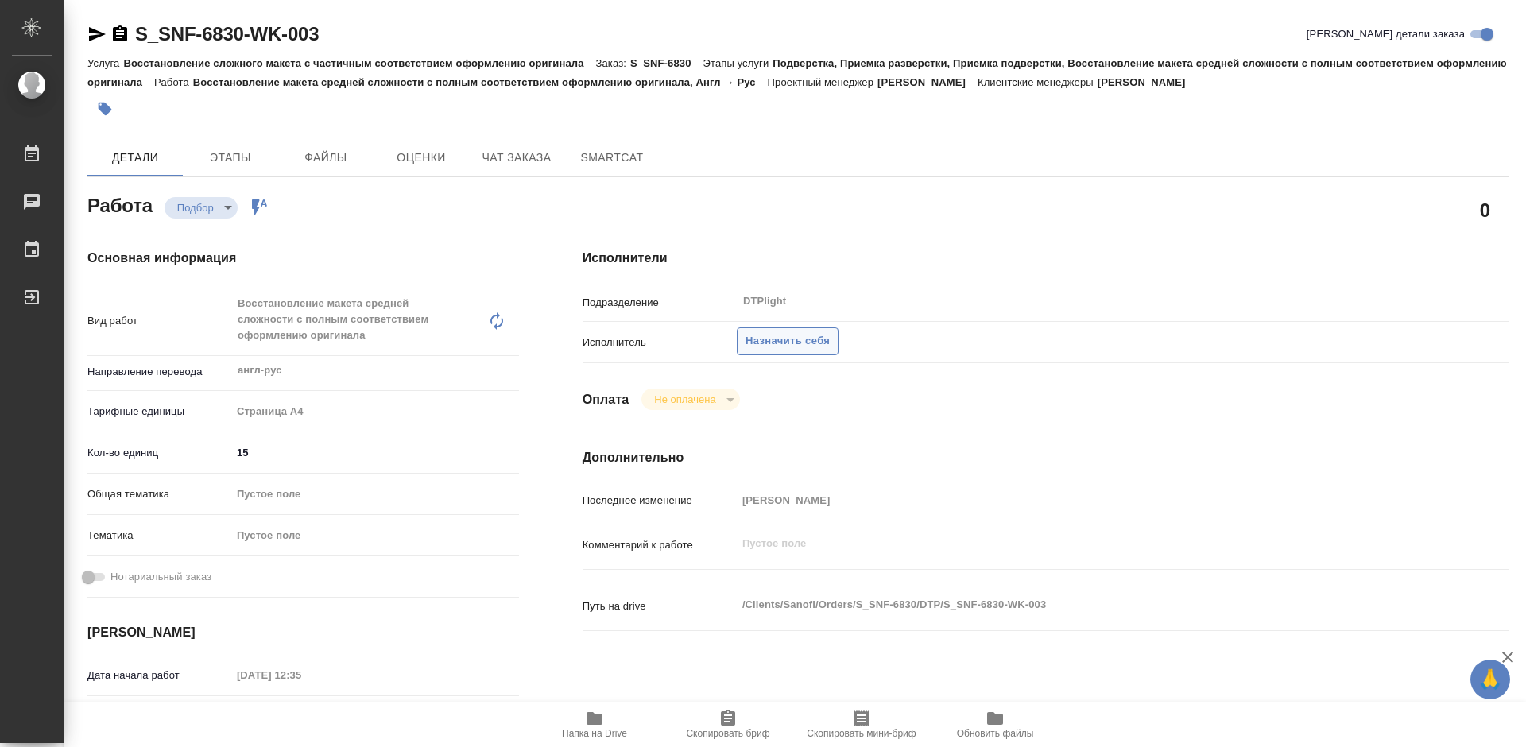
type textarea "x"
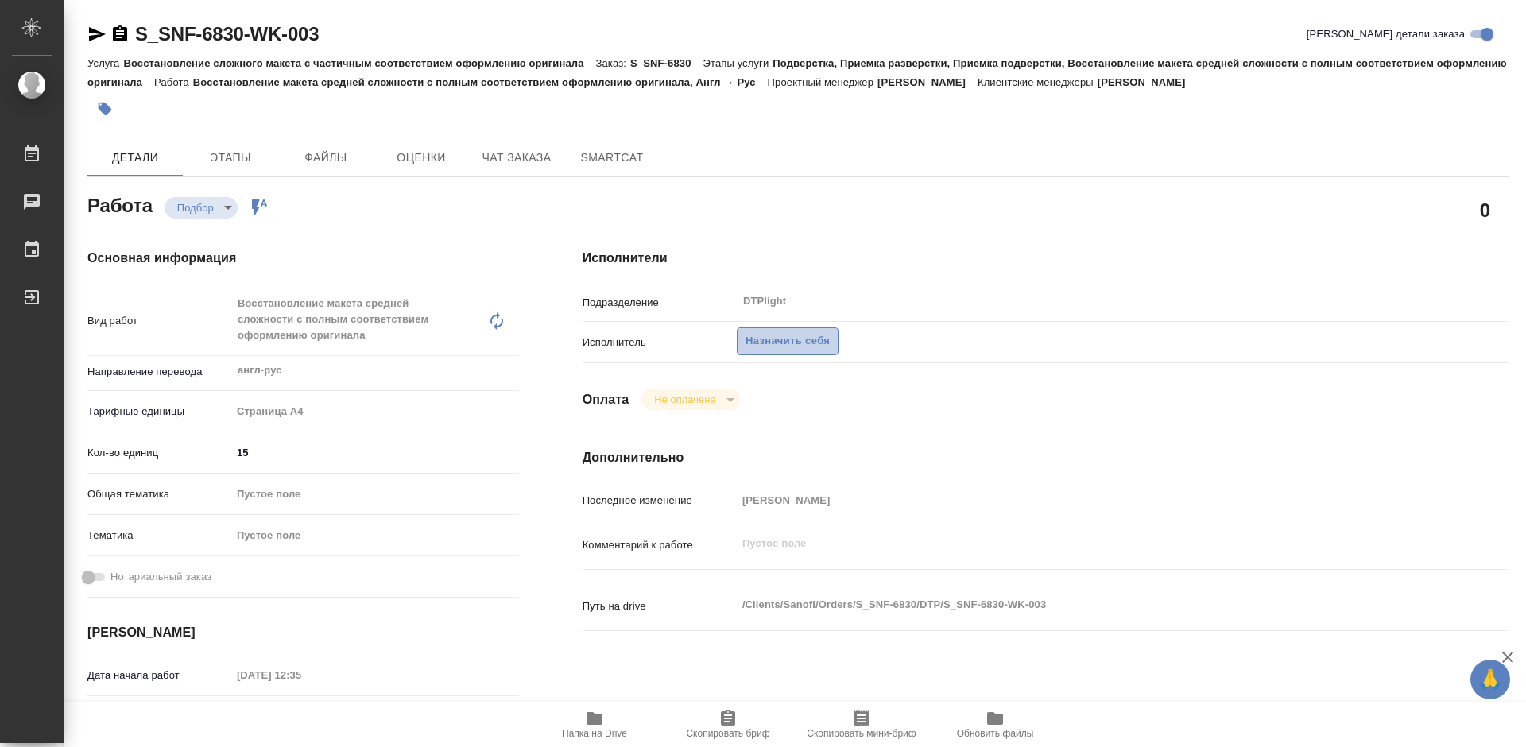
click at [780, 342] on span "Назначить себя" at bounding box center [787, 341] width 84 height 18
type textarea "x"
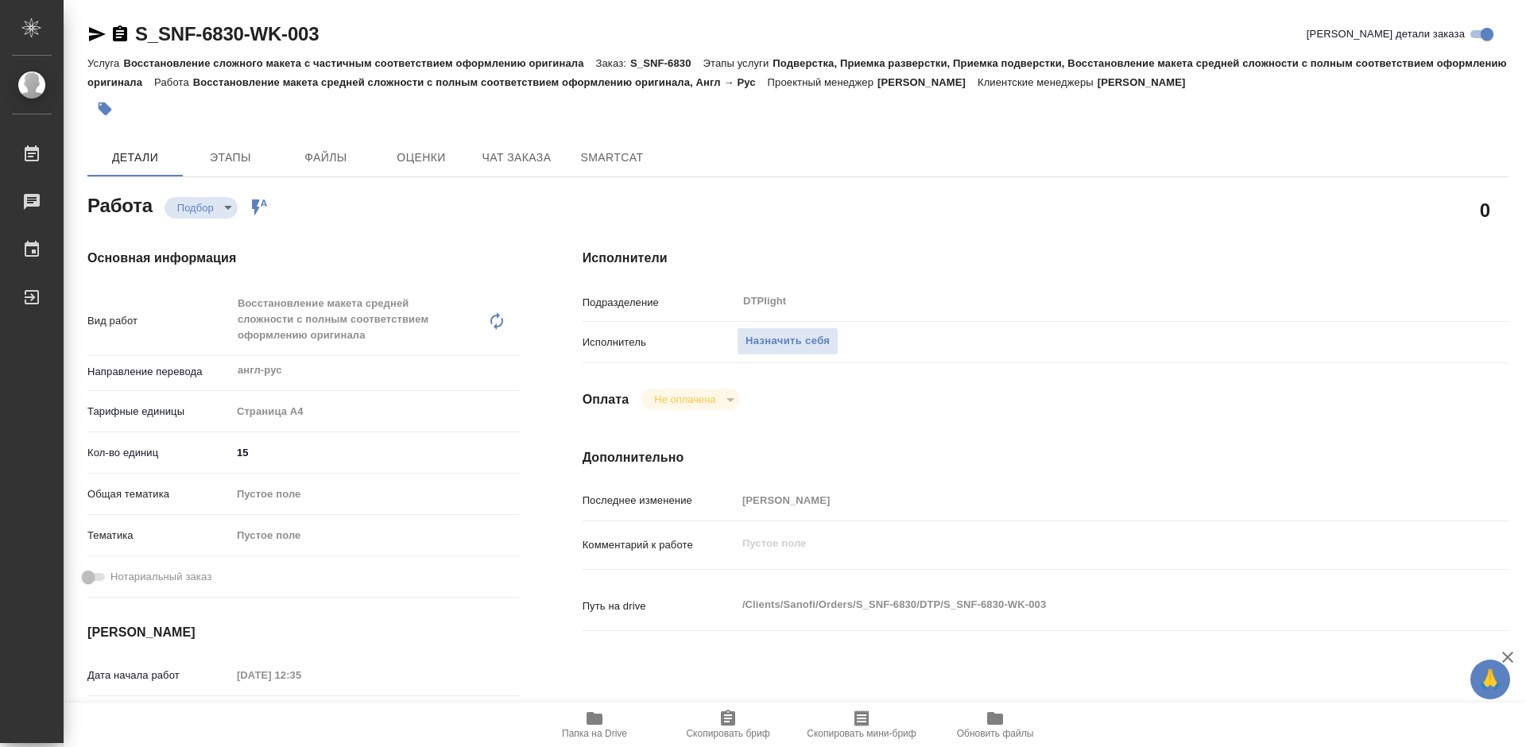
type textarea "x"
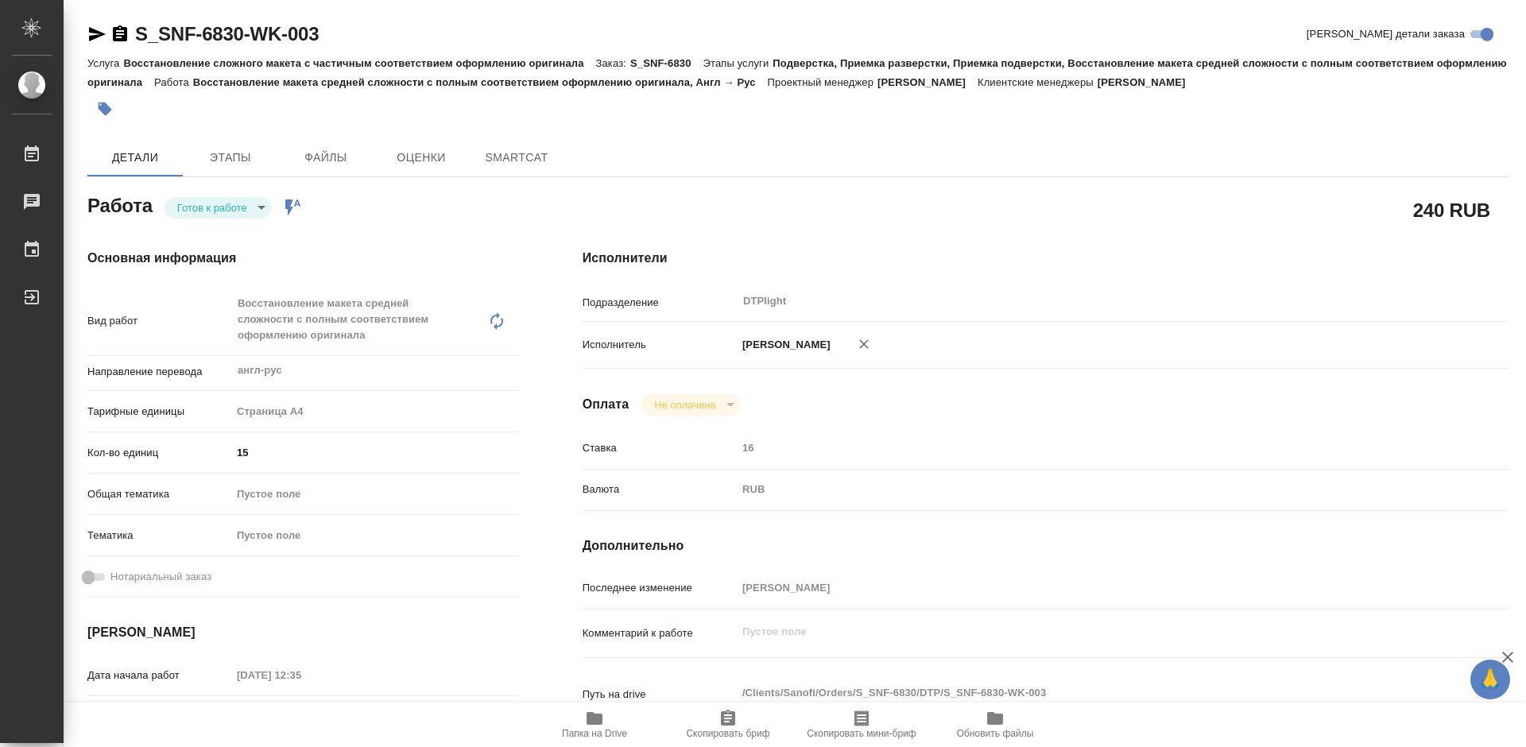
type textarea "x"
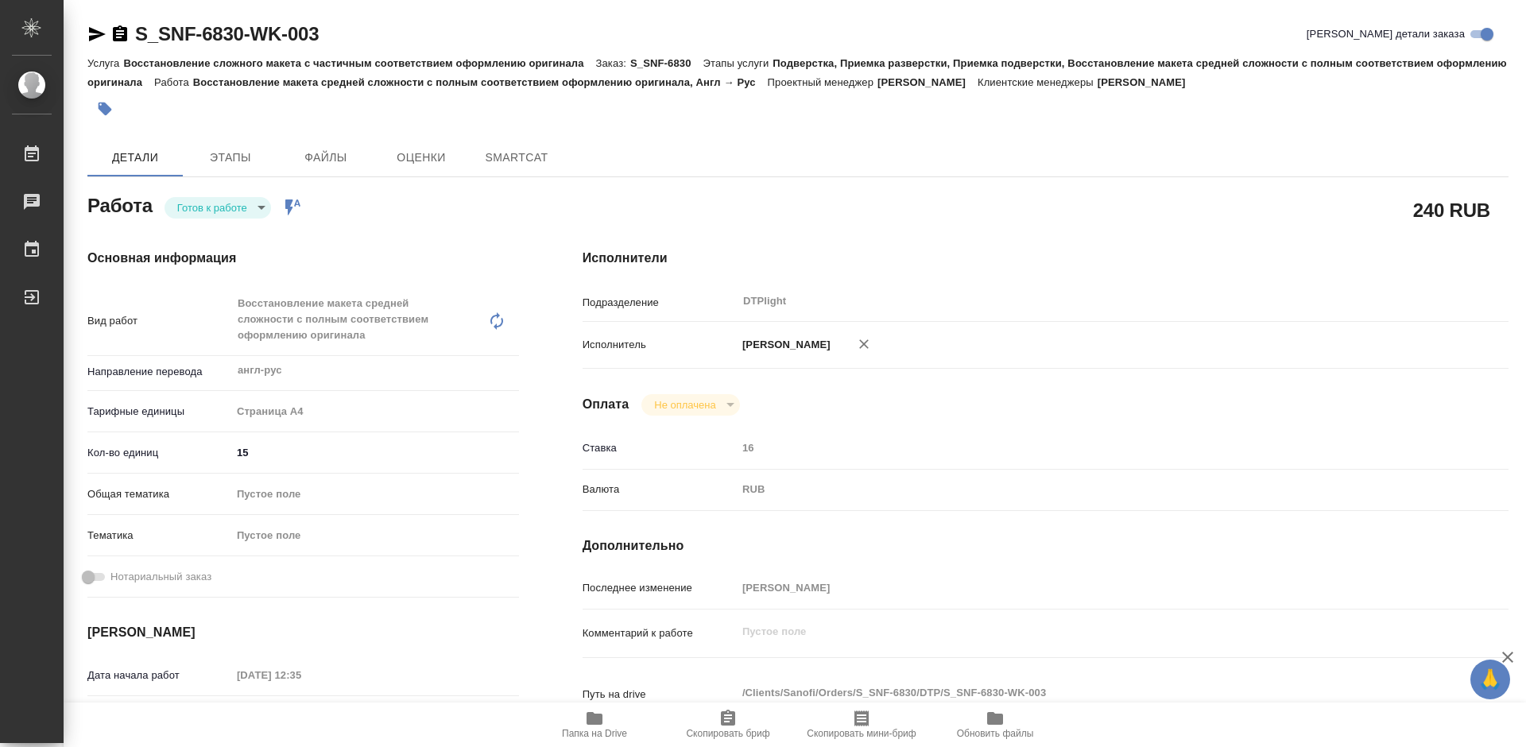
type textarea "x"
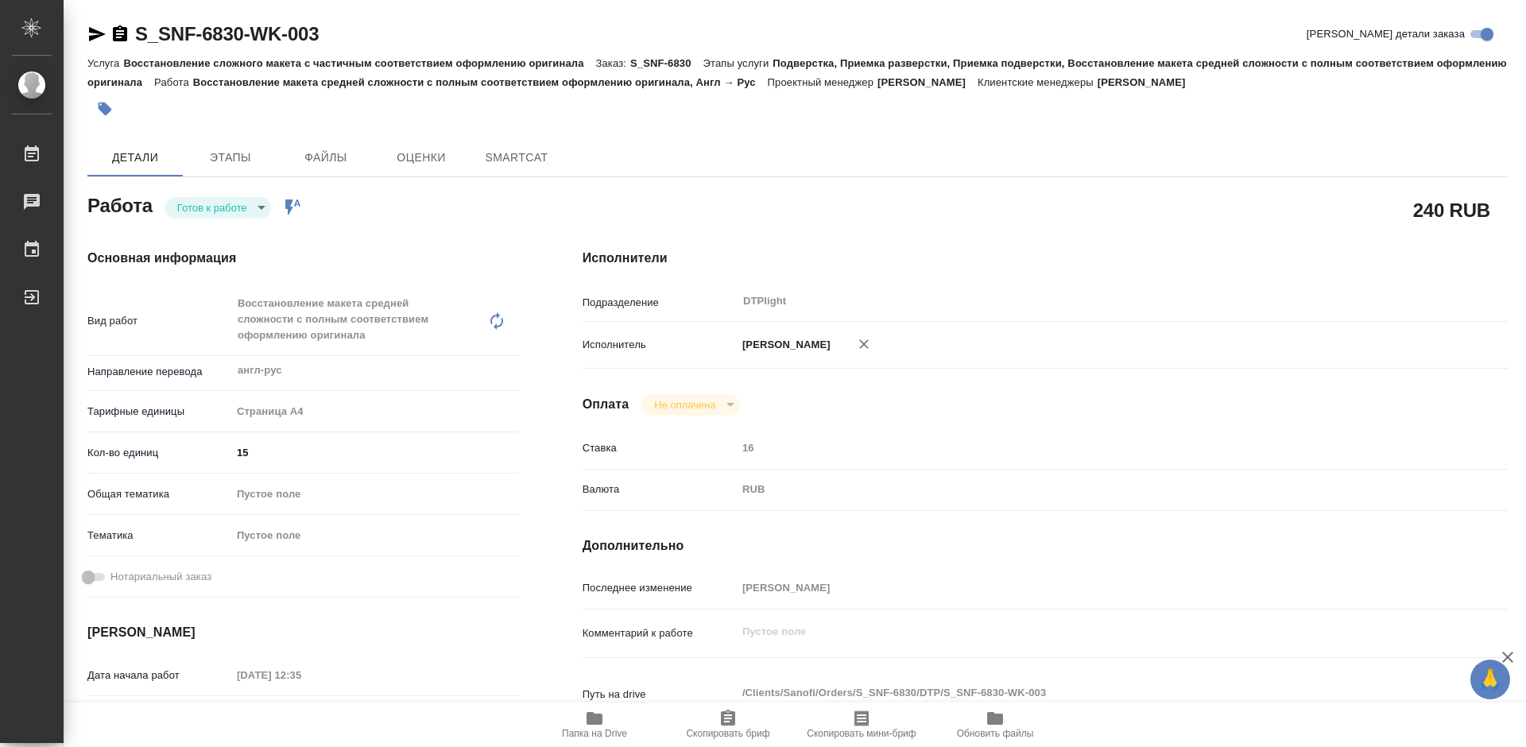
type textarea "x"
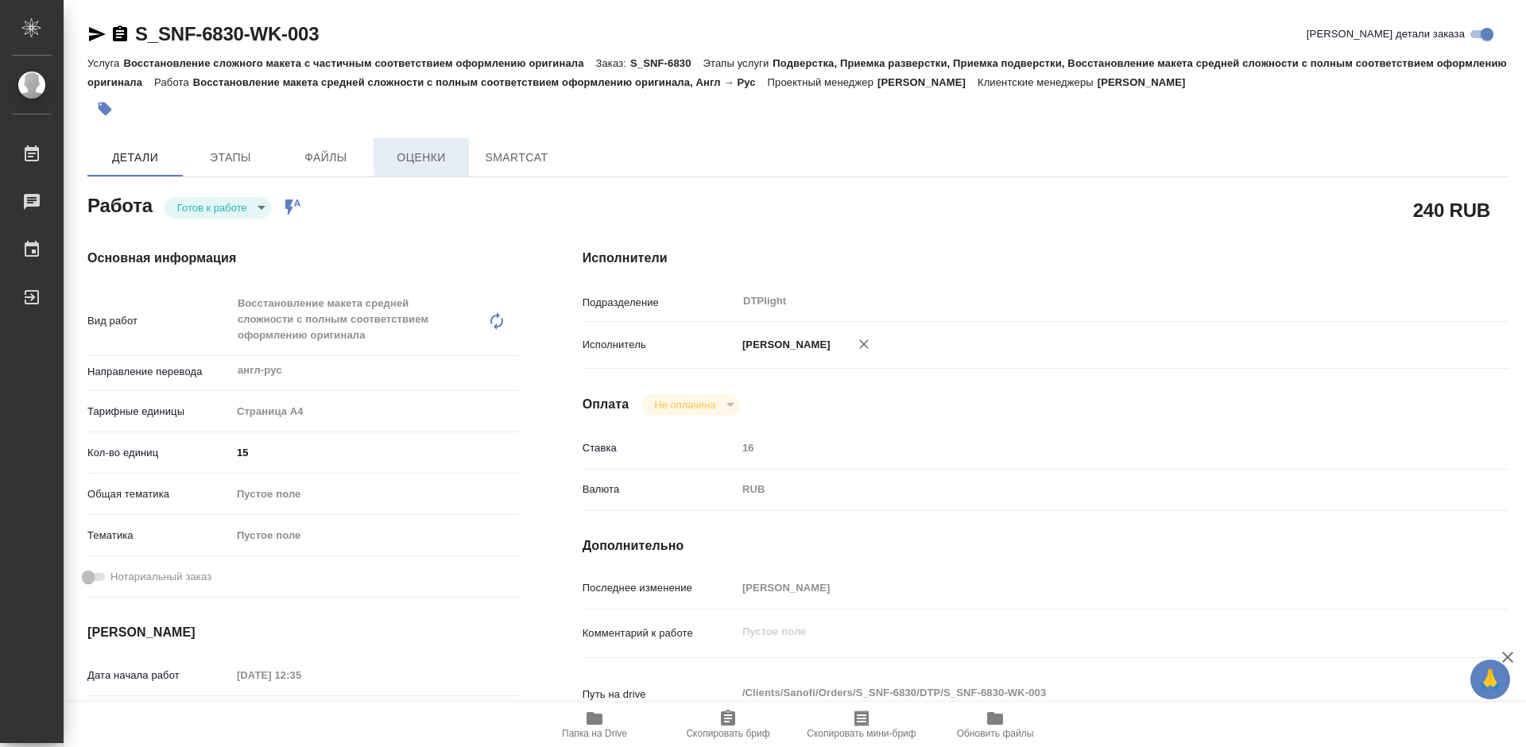
type textarea "x"
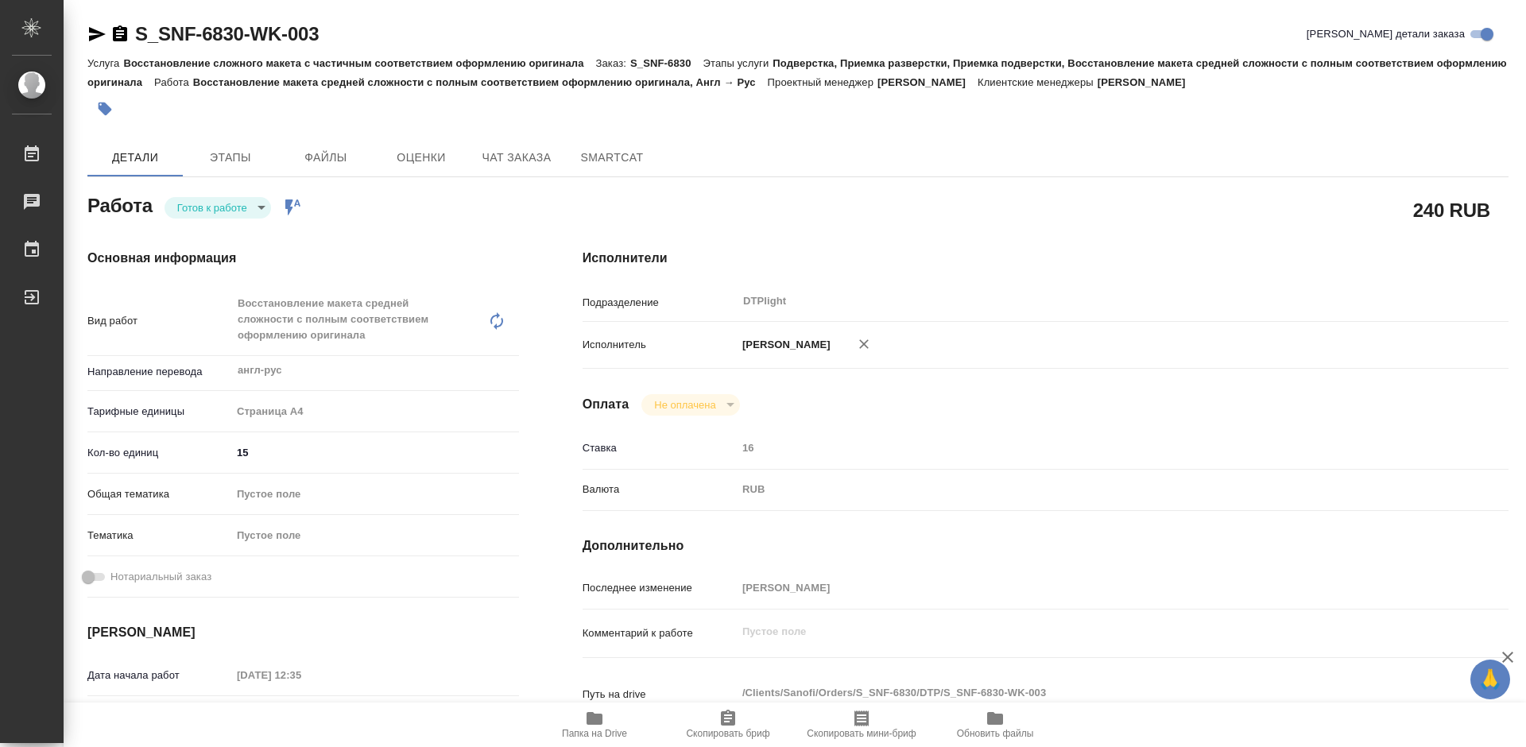
click at [244, 209] on body "🙏 .cls-1 fill:#fff; AWATERA Tretyakova Mariya Работы Чаты График Выйти S_SNF-68…" at bounding box center [763, 373] width 1526 height 747
type textarea "x"
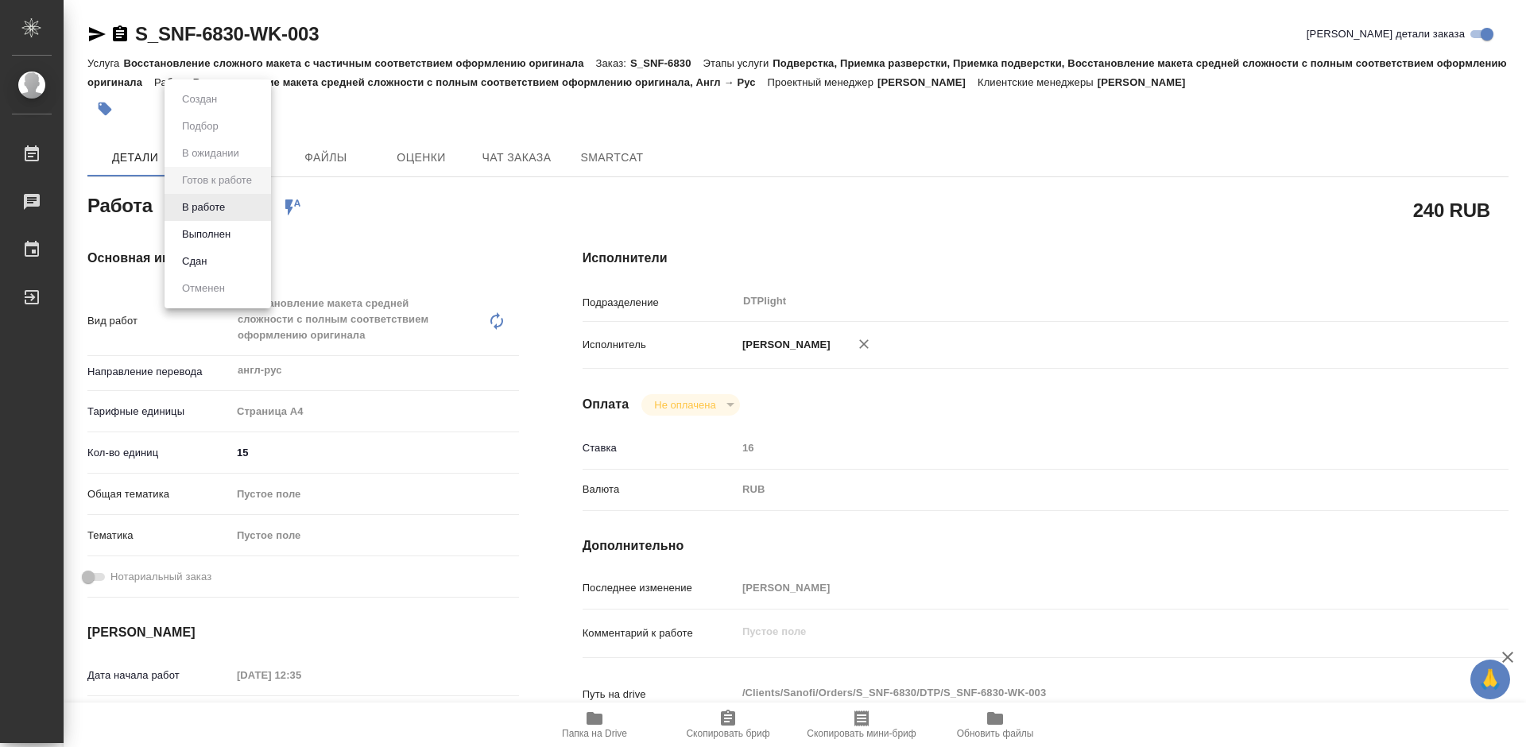
type textarea "x"
click at [238, 205] on li "В работе" at bounding box center [217, 207] width 106 height 27
type textarea "x"
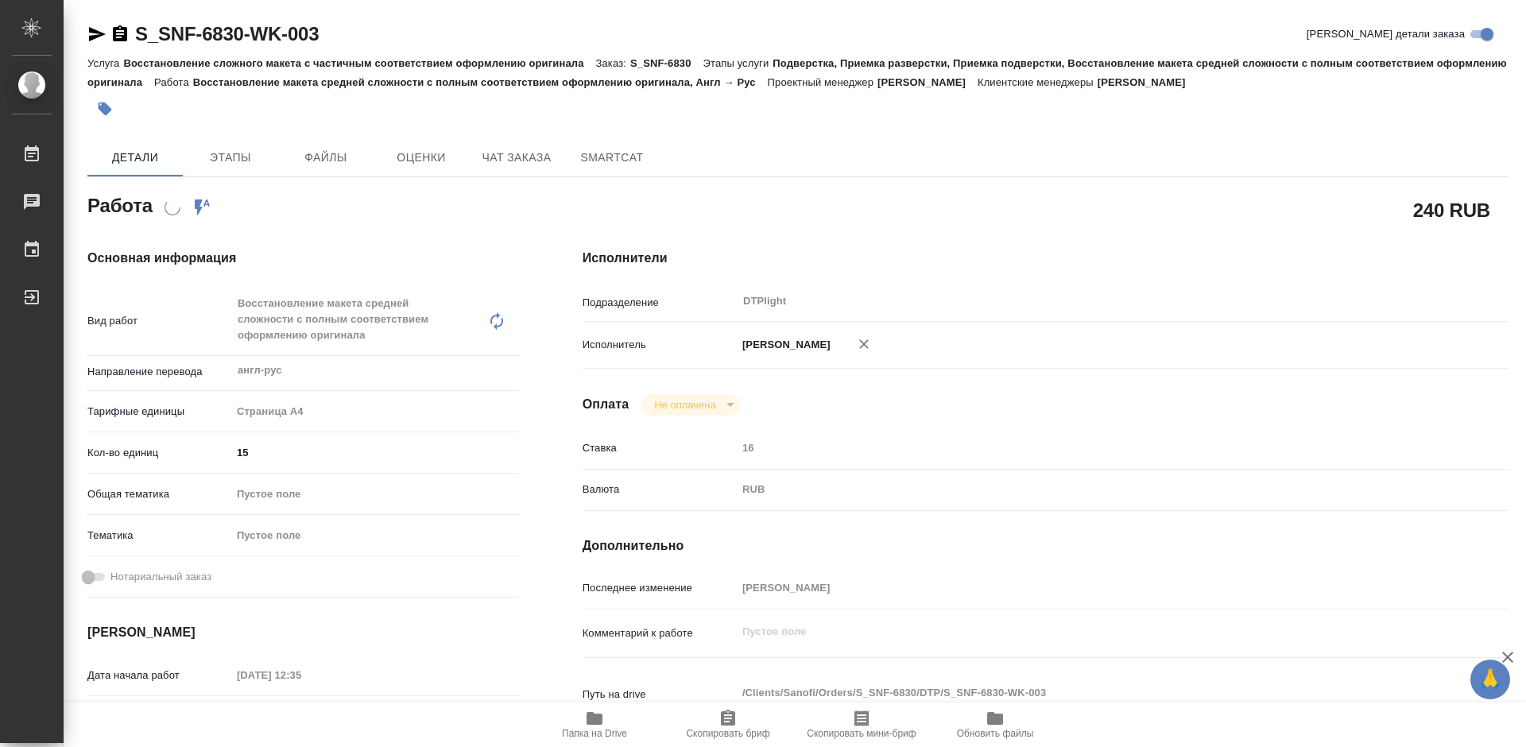
type textarea "x"
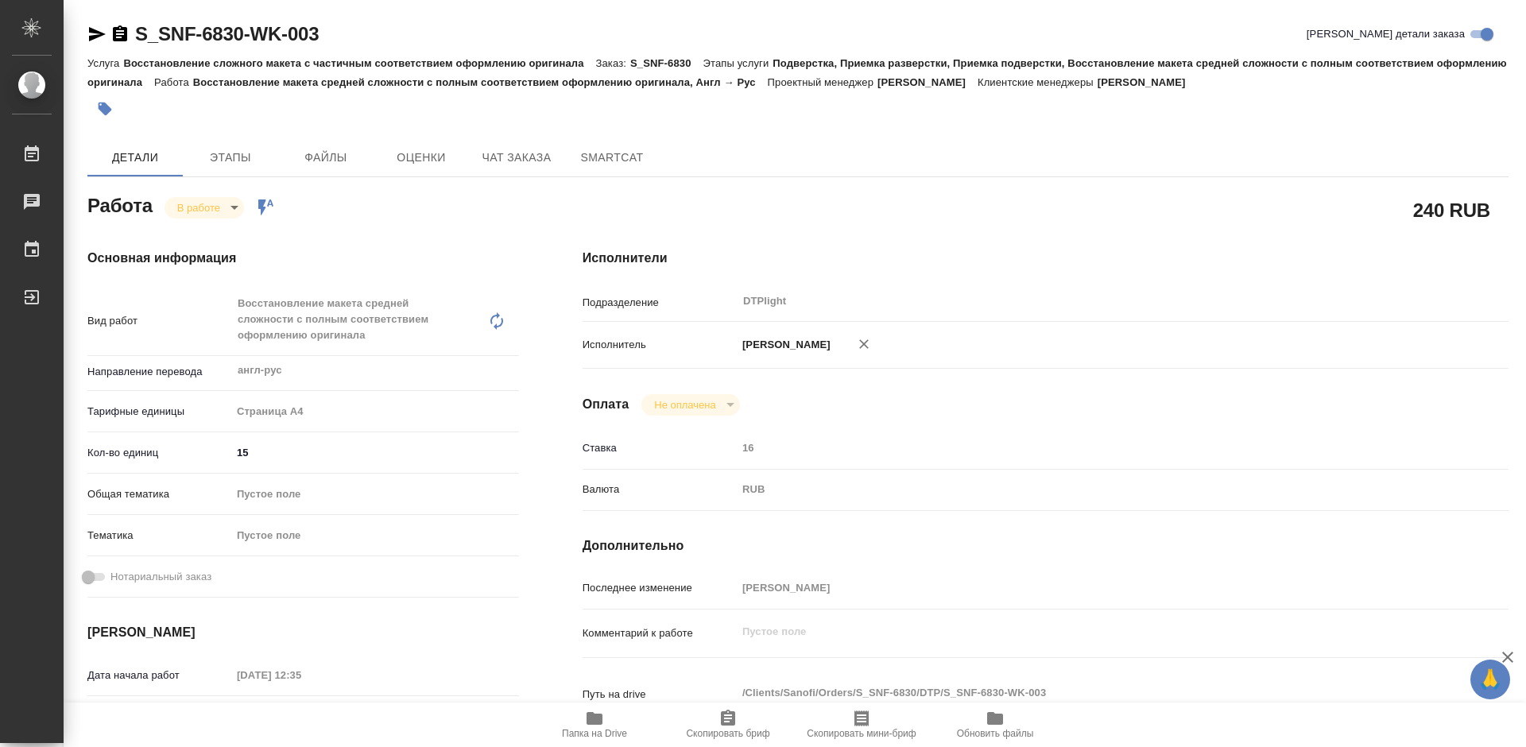
type textarea "x"
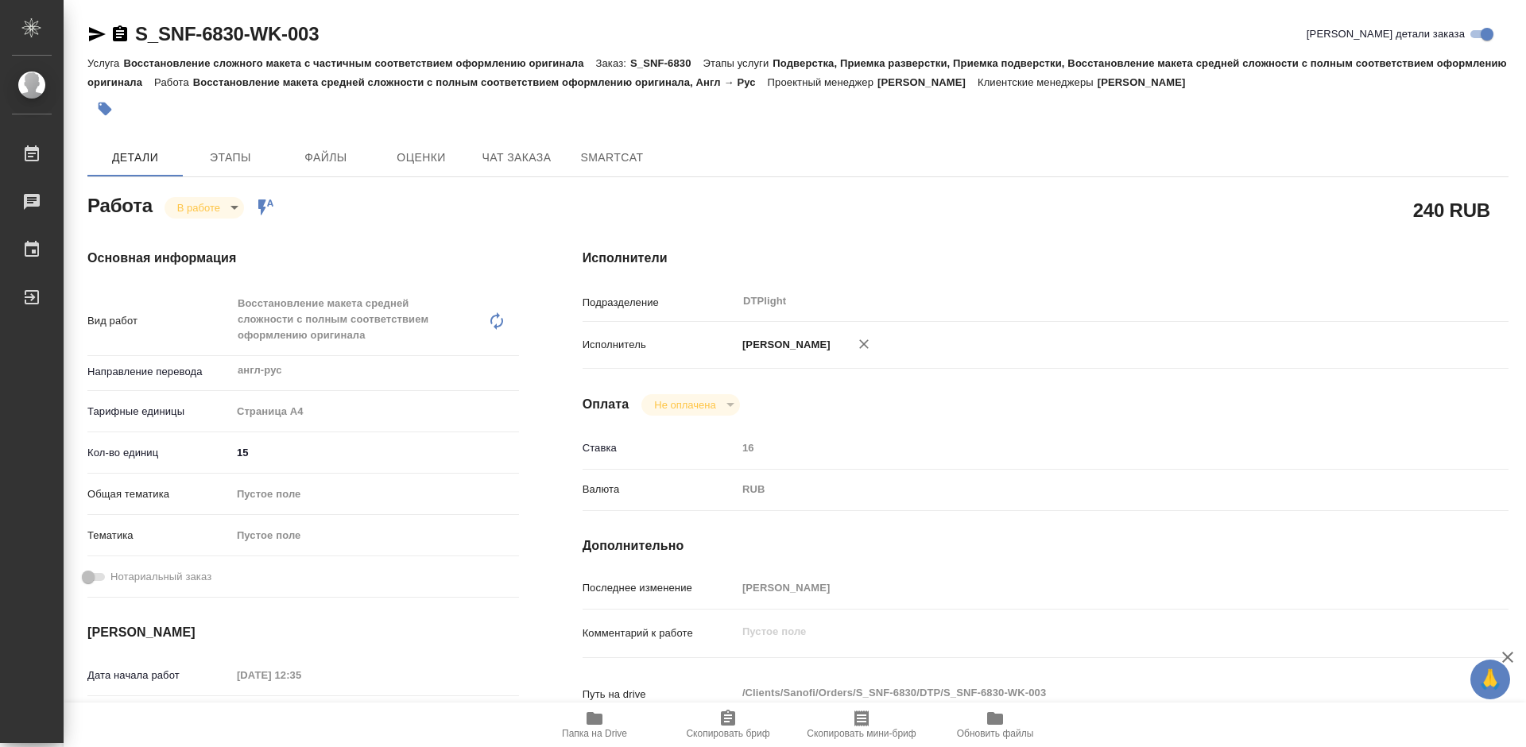
type textarea "x"
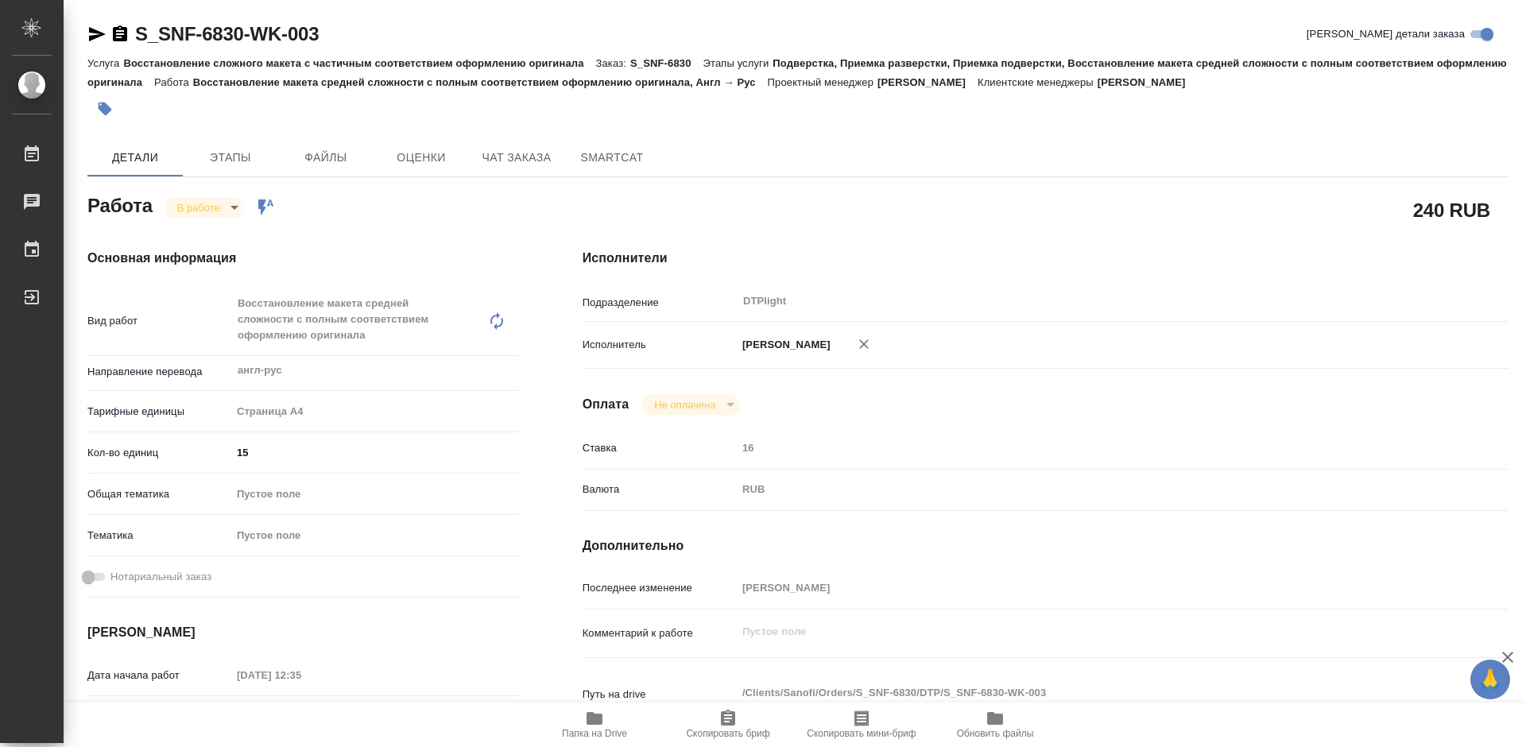
type textarea "x"
click at [601, 727] on icon "button" at bounding box center [594, 718] width 19 height 19
drag, startPoint x: 328, startPoint y: 32, endPoint x: 137, endPoint y: 33, distance: 191.5
click at [137, 33] on div "S_SNF-6830-WK-003 Кратко детали заказа" at bounding box center [797, 33] width 1421 height 25
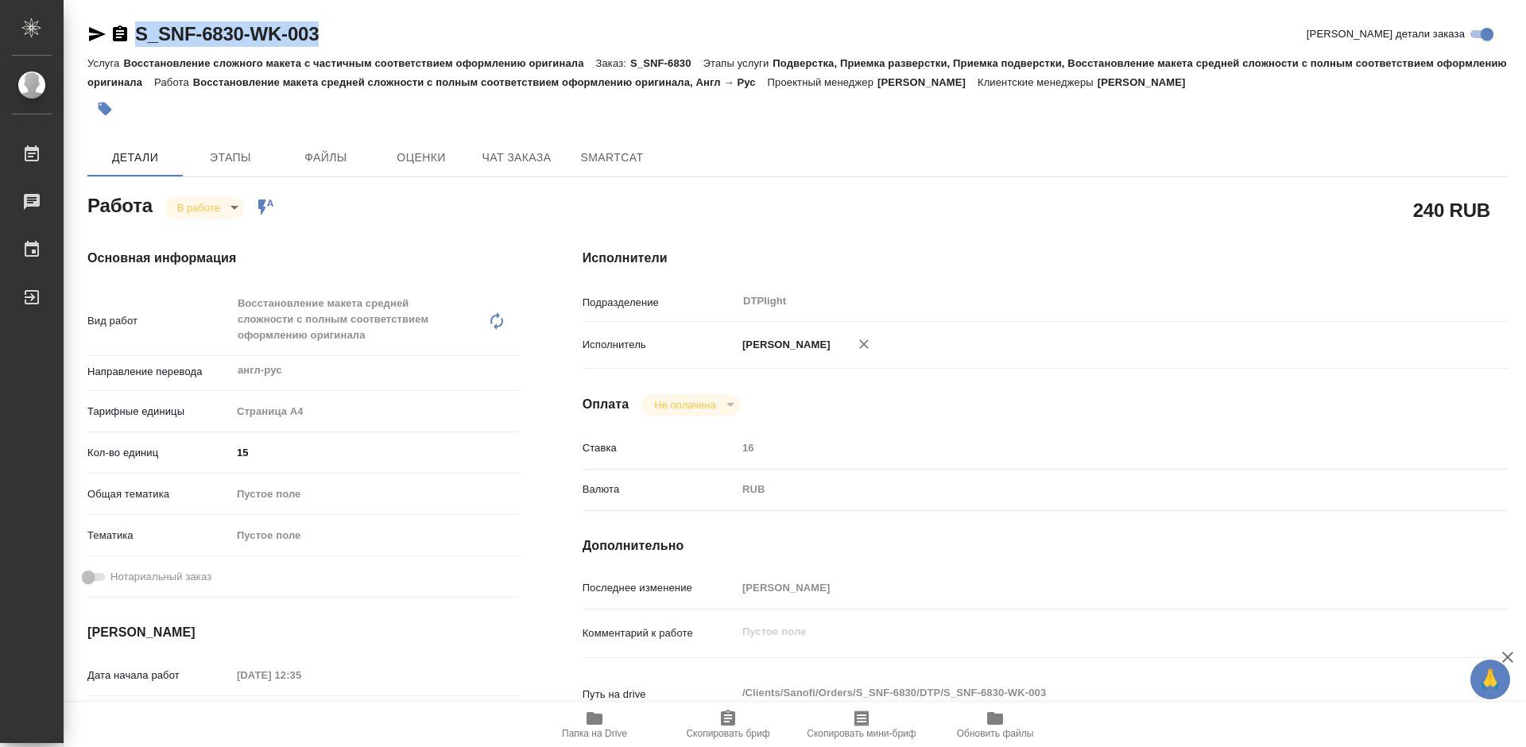
copy link "S_SNF-6830-WK-003"
